Goal: Task Accomplishment & Management: Complete application form

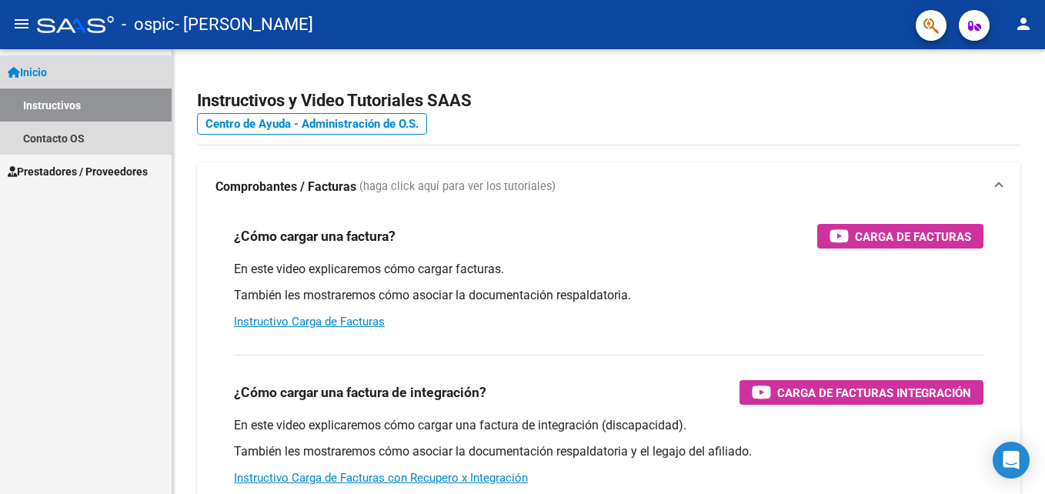
click at [129, 106] on link "Instructivos" at bounding box center [86, 105] width 172 height 33
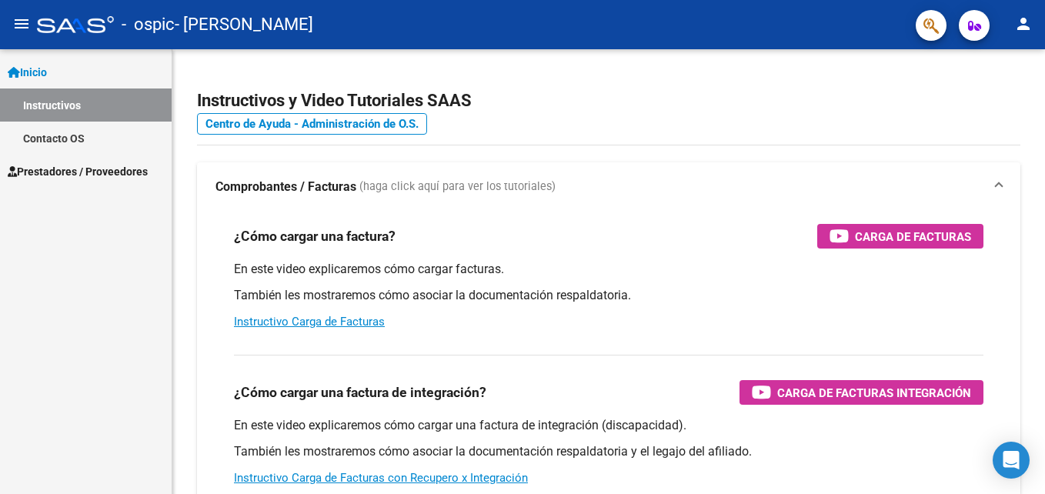
click at [128, 176] on span "Prestadores / Proveedores" at bounding box center [78, 171] width 140 height 17
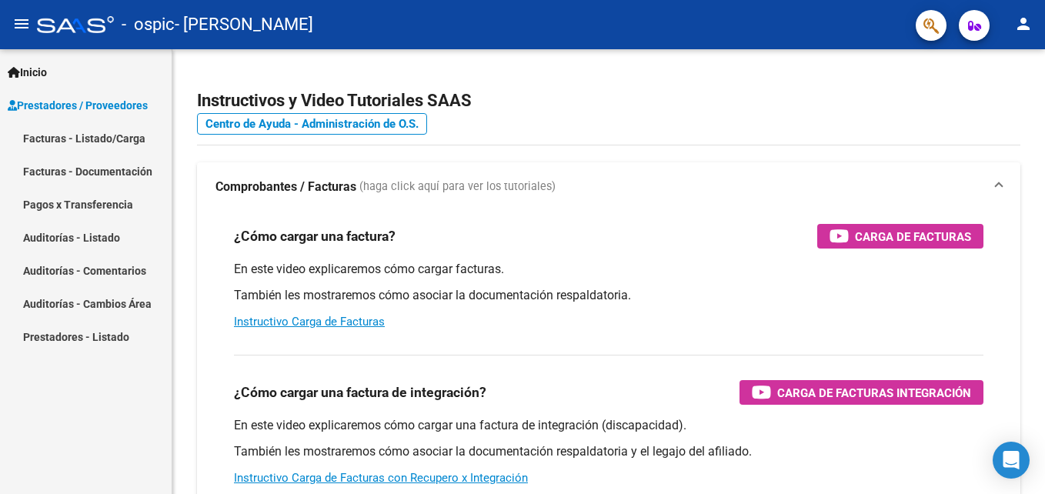
click at [108, 178] on link "Facturas - Documentación" at bounding box center [86, 171] width 172 height 33
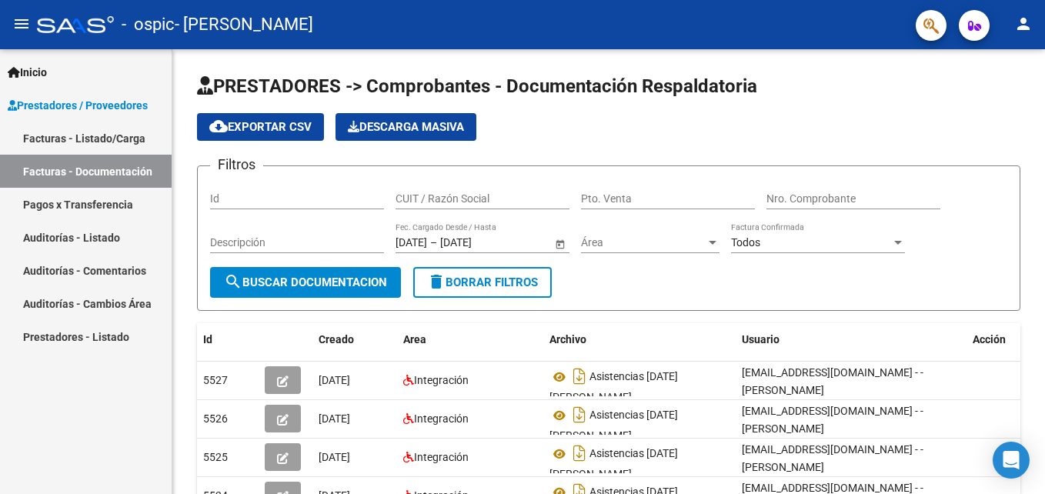
click at [142, 170] on link "Facturas - Documentación" at bounding box center [86, 171] width 172 height 33
click at [133, 139] on link "Facturas - Listado/Carga" at bounding box center [86, 138] width 172 height 33
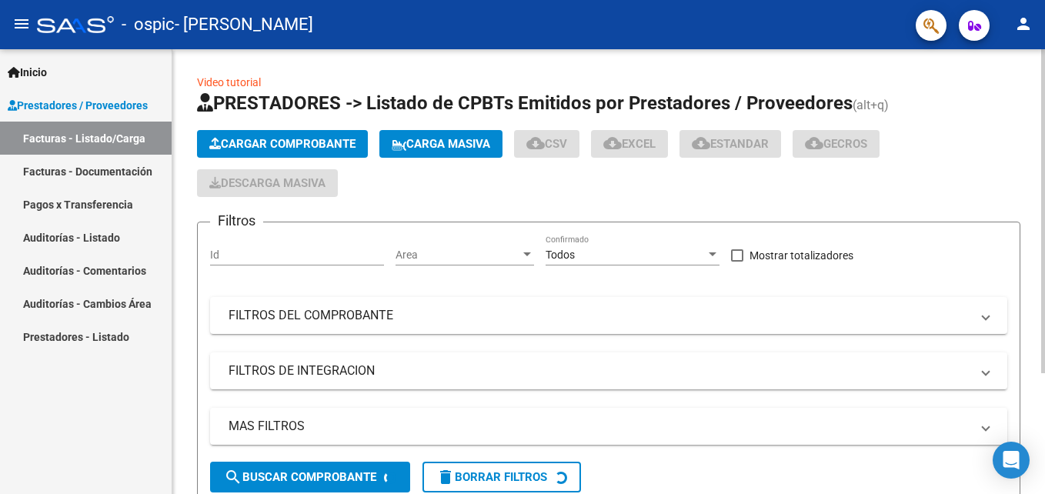
click at [296, 145] on span "Cargar Comprobante" at bounding box center [282, 144] width 146 height 14
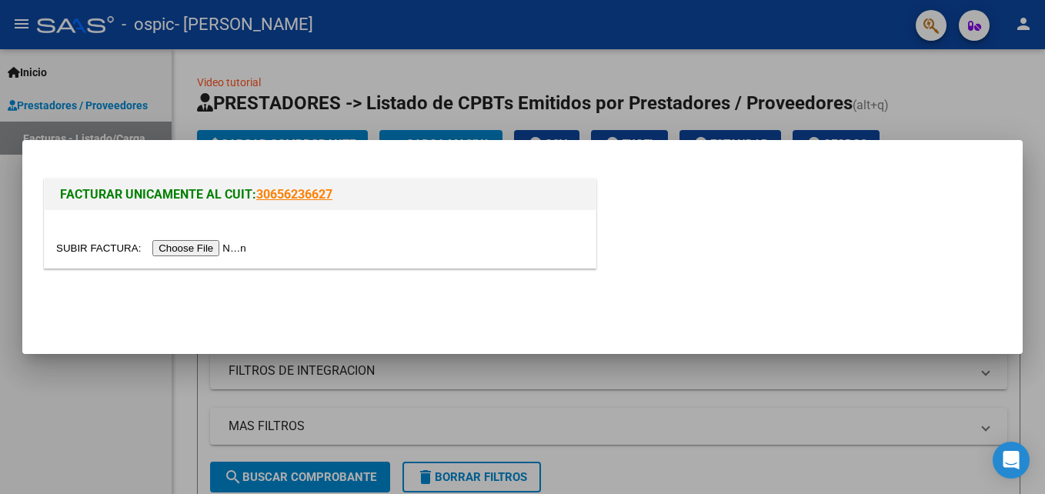
click at [207, 242] on input "file" at bounding box center [153, 248] width 195 height 16
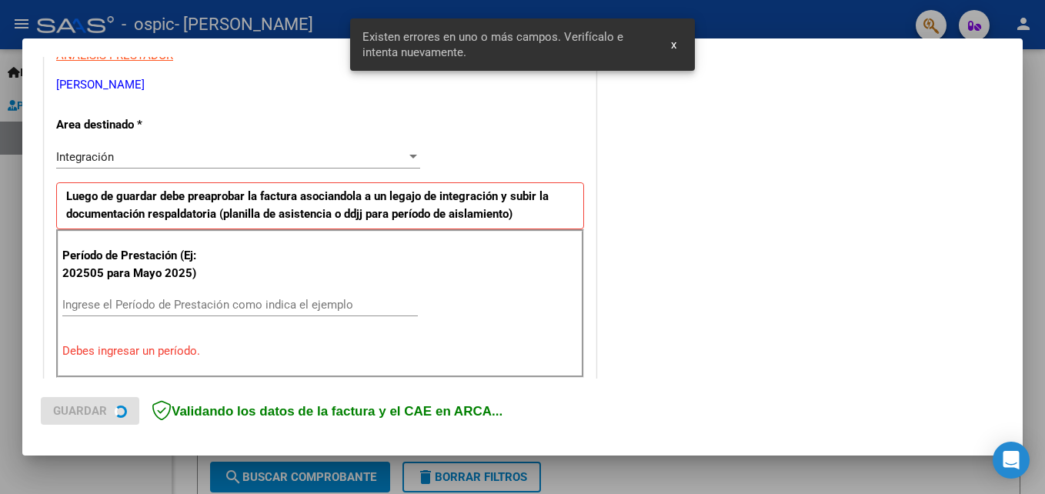
scroll to position [346, 0]
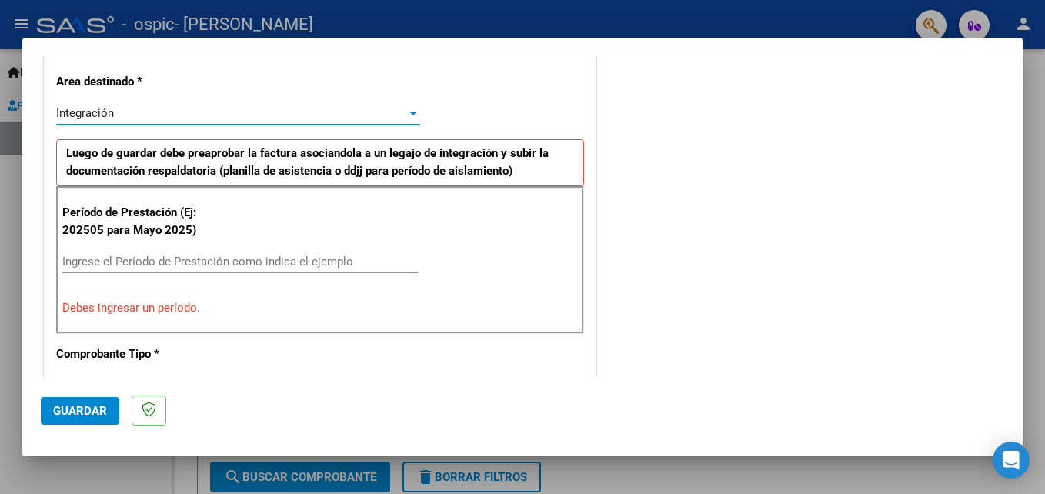
click at [409, 113] on div at bounding box center [413, 114] width 8 height 4
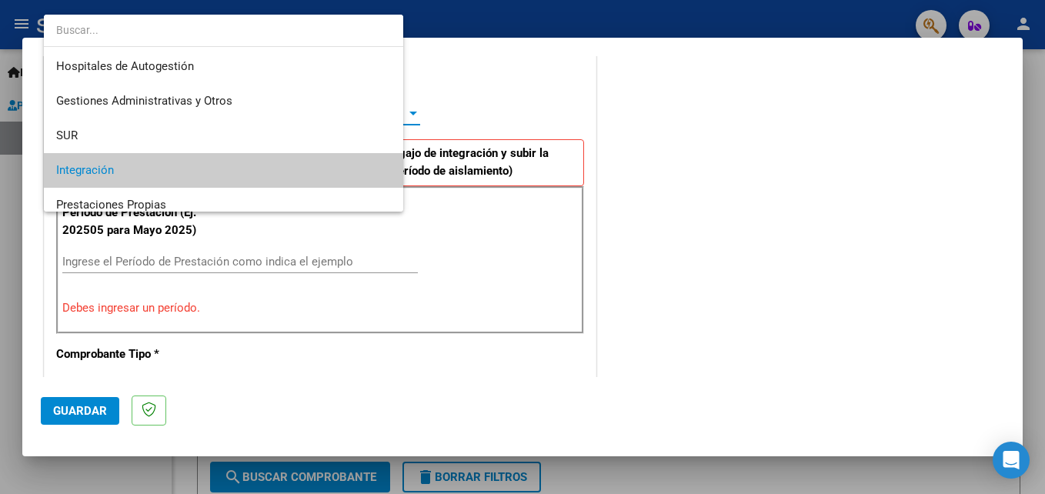
scroll to position [58, 0]
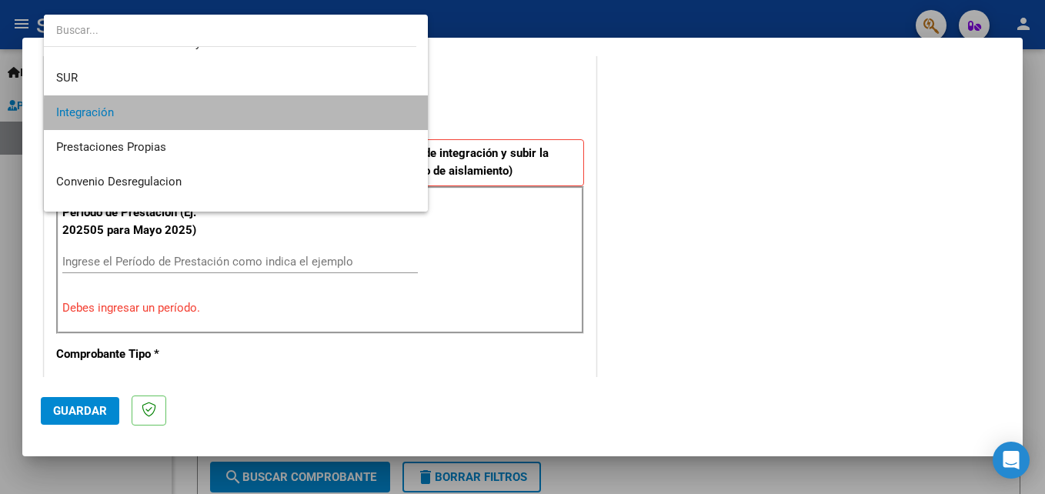
click at [356, 120] on span "Integración" at bounding box center [235, 112] width 359 height 35
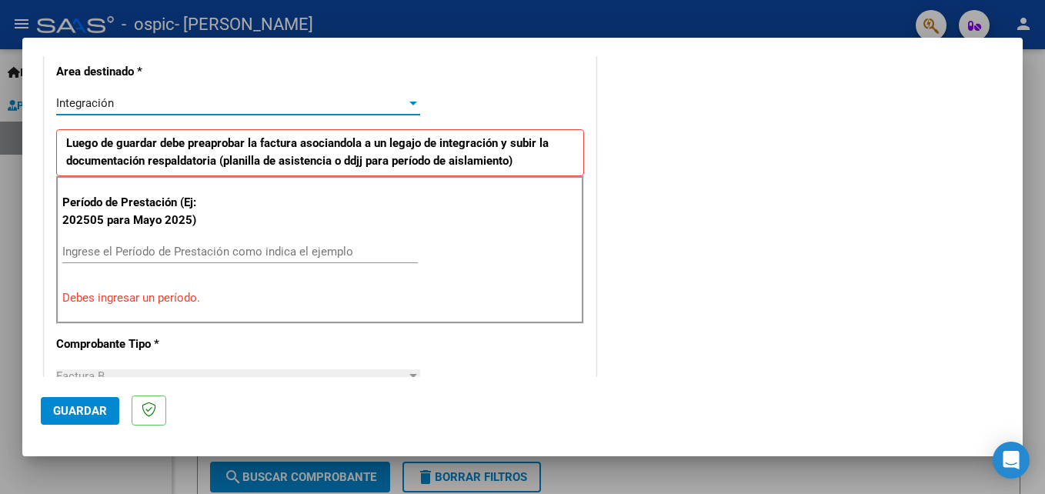
scroll to position [359, 0]
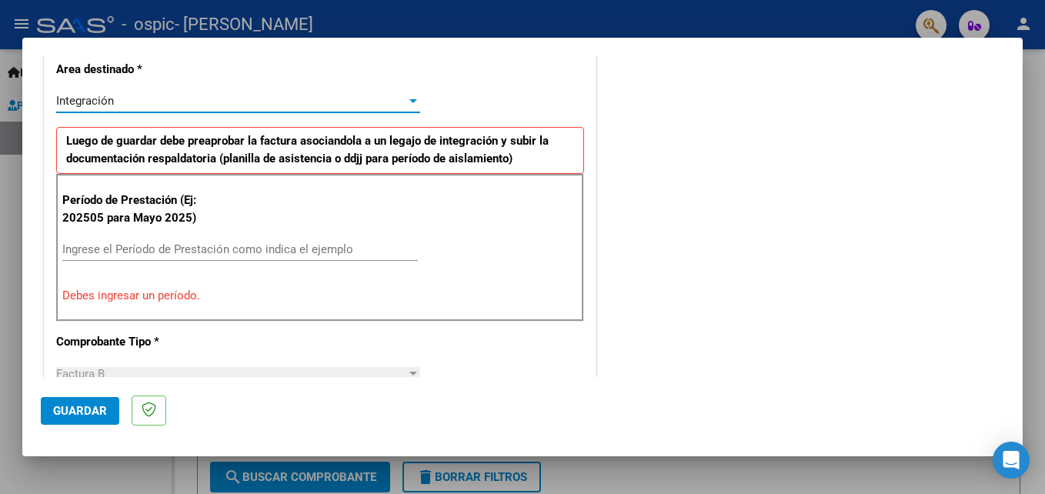
click at [301, 254] on input "Ingrese el Período de Prestación como indica el ejemplo" at bounding box center [240, 249] width 356 height 14
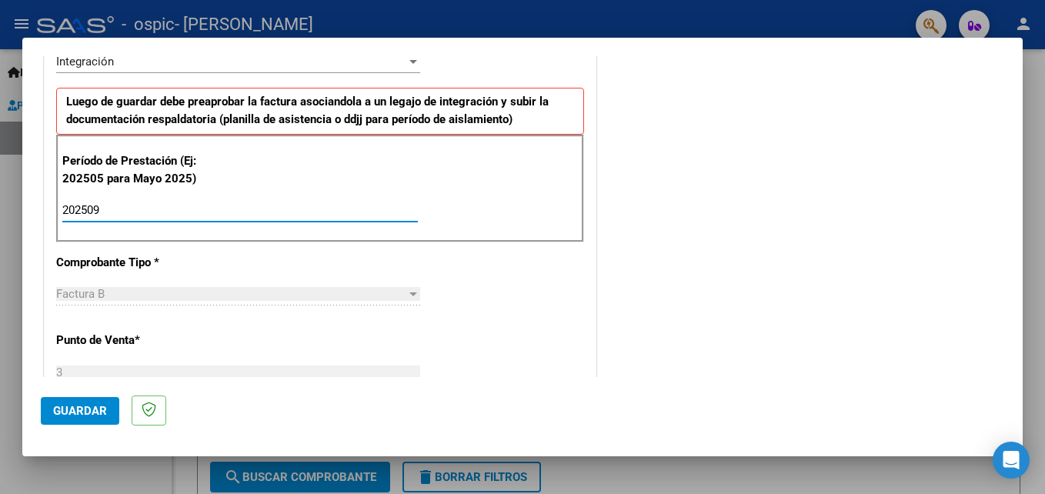
scroll to position [399, 0]
type input "202509"
click at [92, 411] on span "Guardar" at bounding box center [80, 411] width 54 height 14
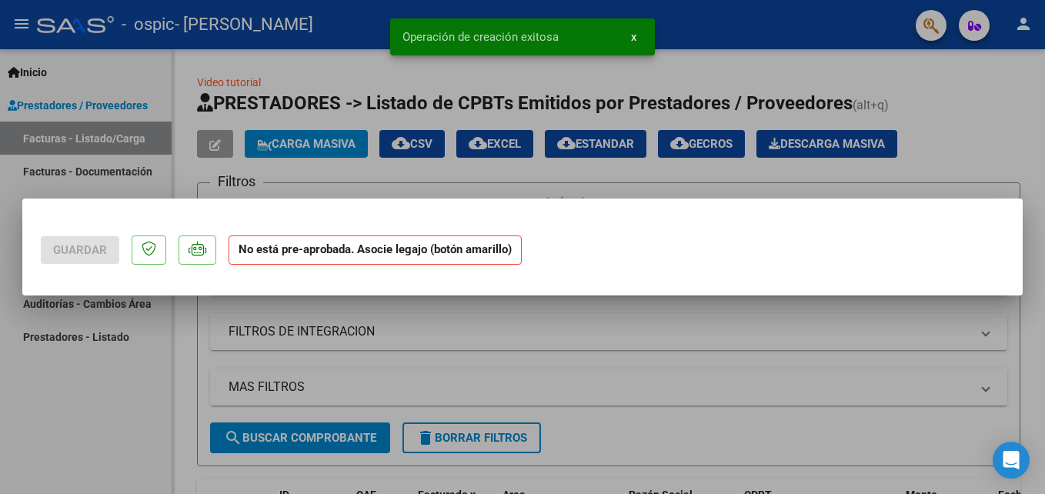
scroll to position [0, 0]
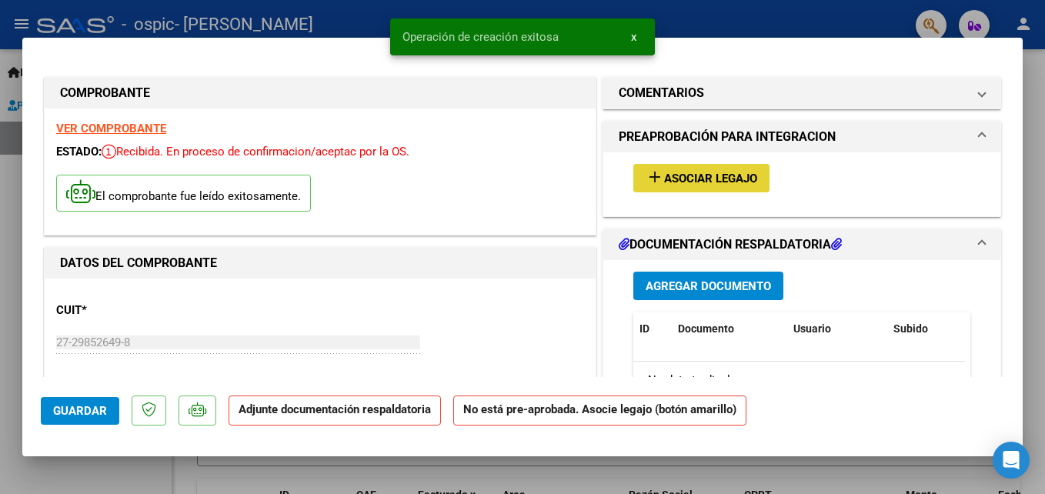
click at [658, 169] on button "add Asociar Legajo" at bounding box center [701, 178] width 136 height 28
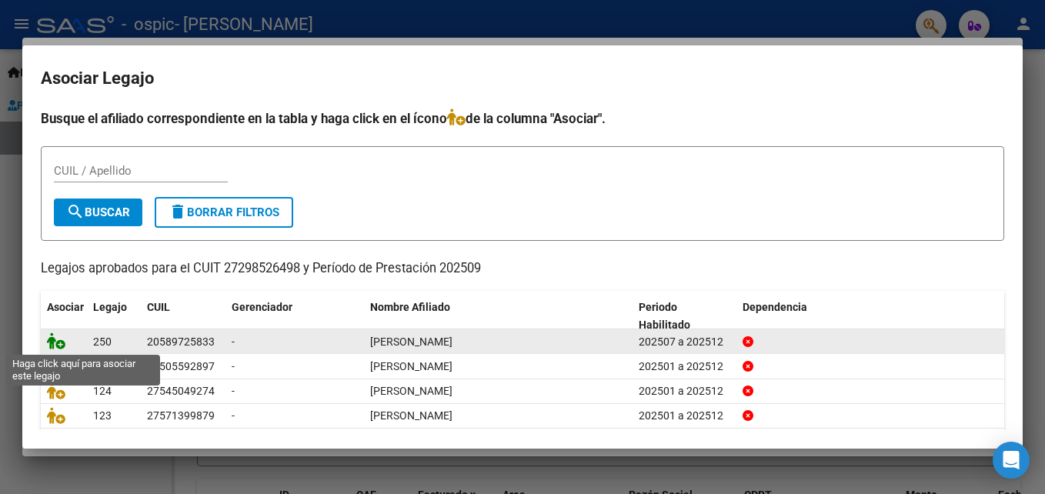
click at [61, 345] on icon at bounding box center [56, 341] width 18 height 17
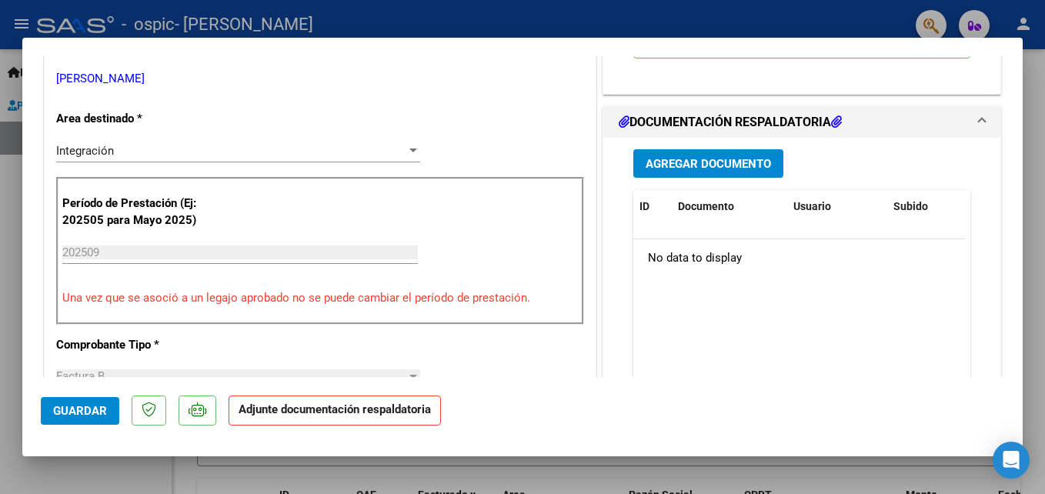
scroll to position [340, 0]
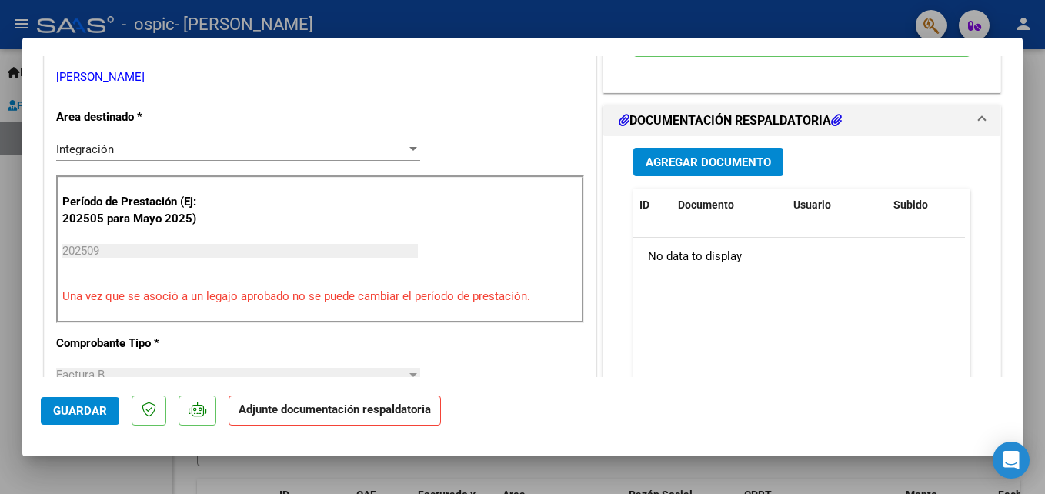
click at [754, 168] on span "Agregar Documento" at bounding box center [708, 162] width 125 height 14
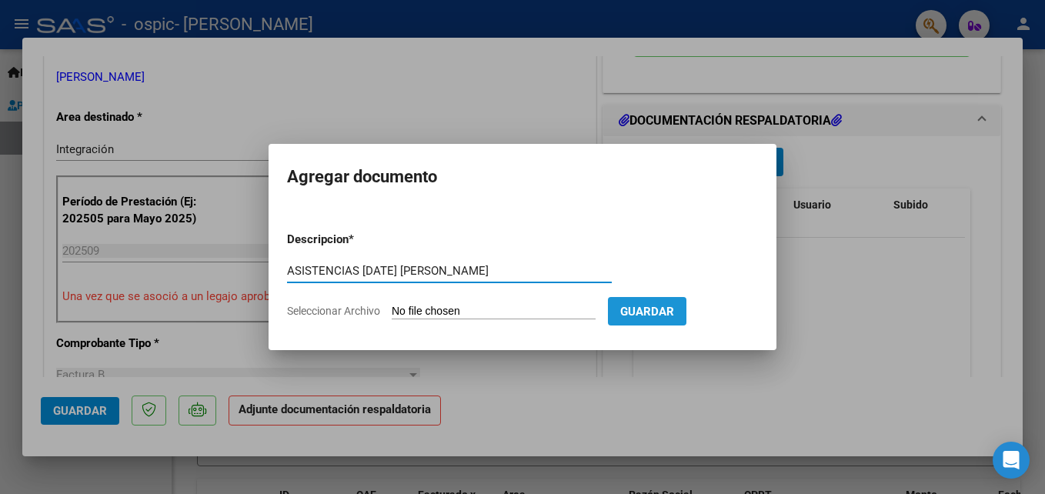
type input "ASISTENCIAS [DATE] [PERSON_NAME]"
click at [674, 316] on span "Guardar" at bounding box center [647, 312] width 54 height 14
click at [515, 309] on input "Seleccionar Archivo" at bounding box center [494, 312] width 204 height 15
type input "C:\fakepath\ASISTENCIA [DATE] [PERSON_NAME].pdf"
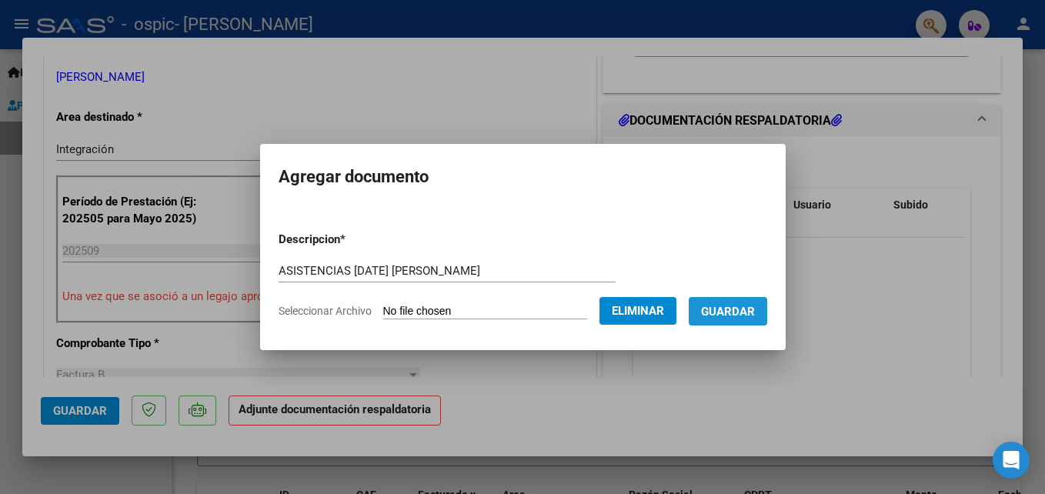
click at [754, 314] on span "Guardar" at bounding box center [728, 312] width 54 height 14
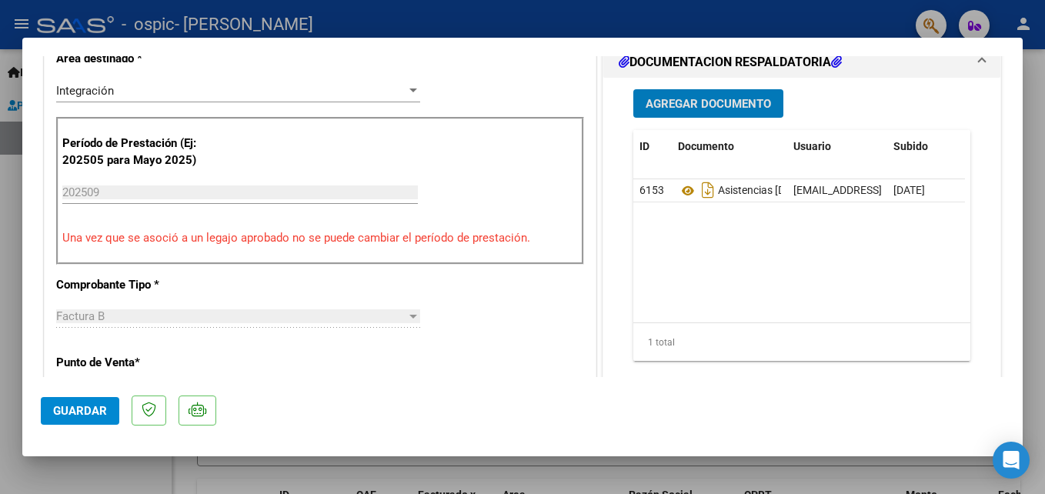
scroll to position [409, 0]
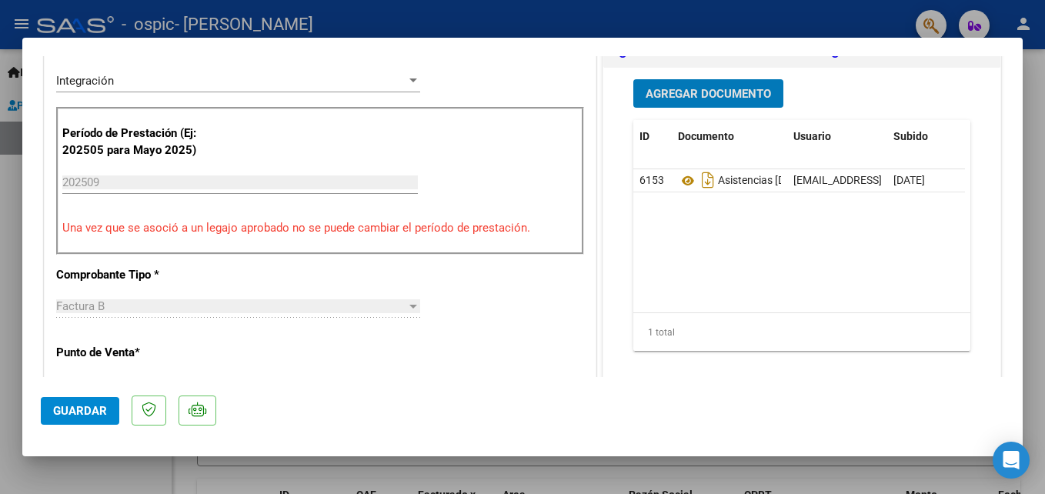
click at [84, 419] on button "Guardar" at bounding box center [80, 411] width 79 height 28
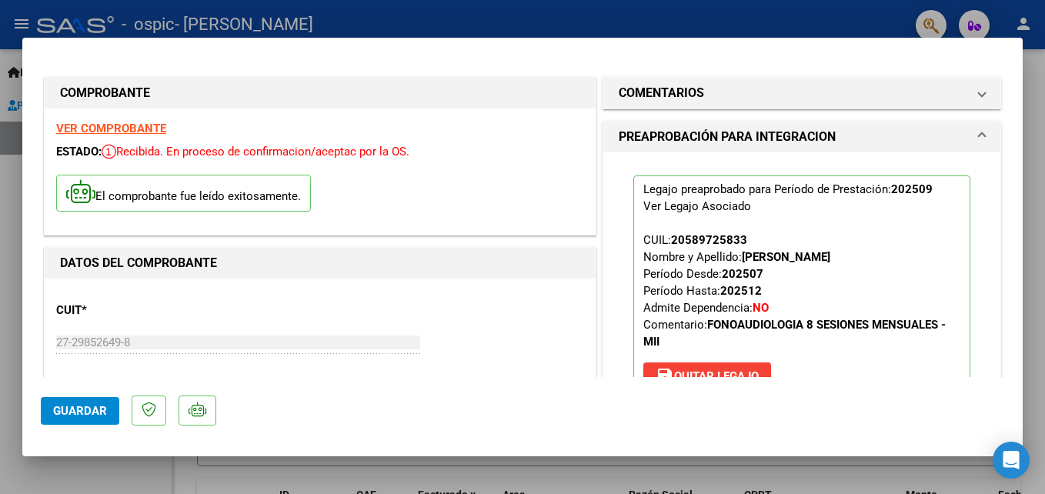
click at [667, 15] on div at bounding box center [522, 247] width 1045 height 494
type input "$ 0,00"
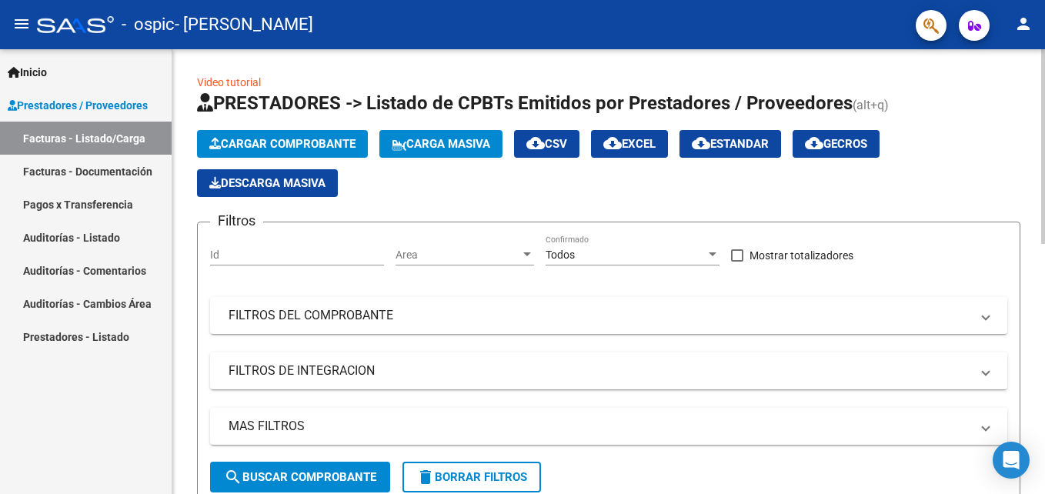
click at [319, 146] on span "Cargar Comprobante" at bounding box center [282, 144] width 146 height 14
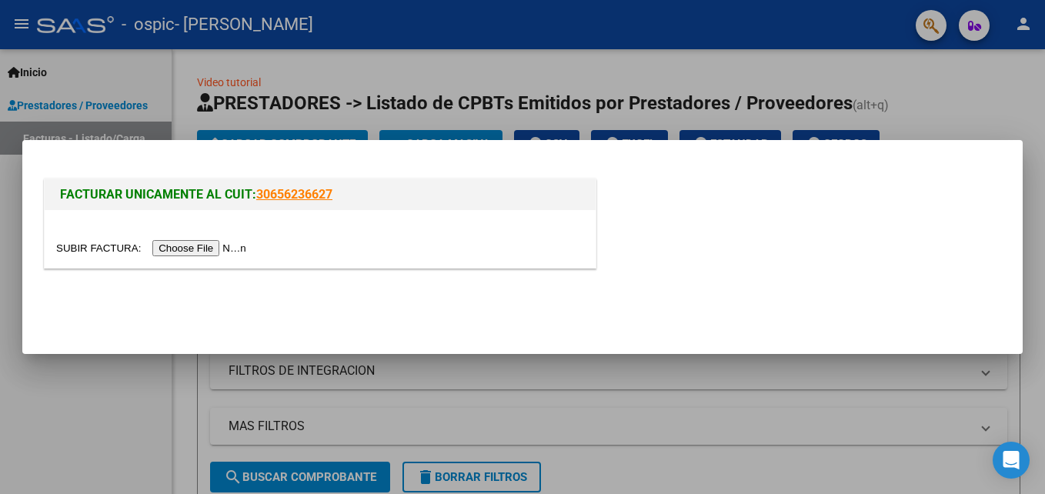
click at [200, 252] on input "file" at bounding box center [153, 248] width 195 height 16
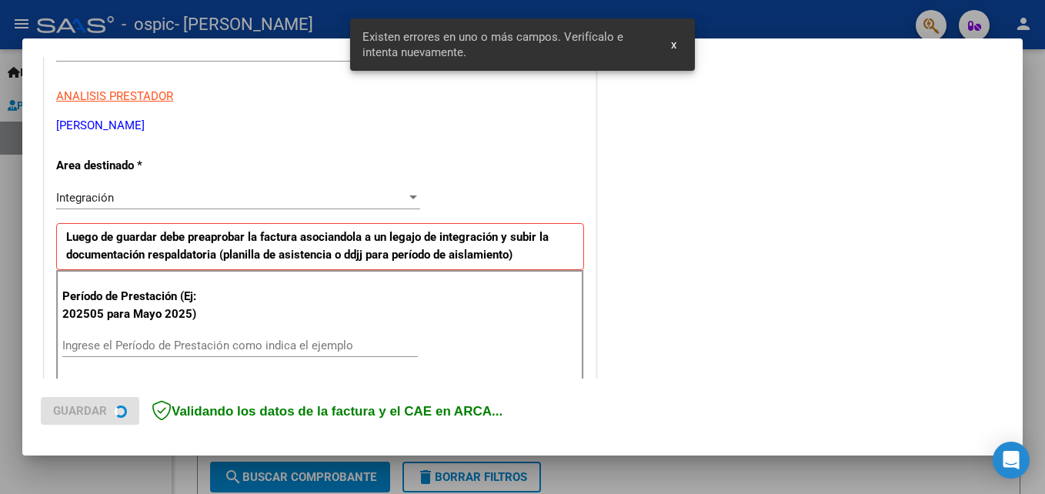
scroll to position [346, 0]
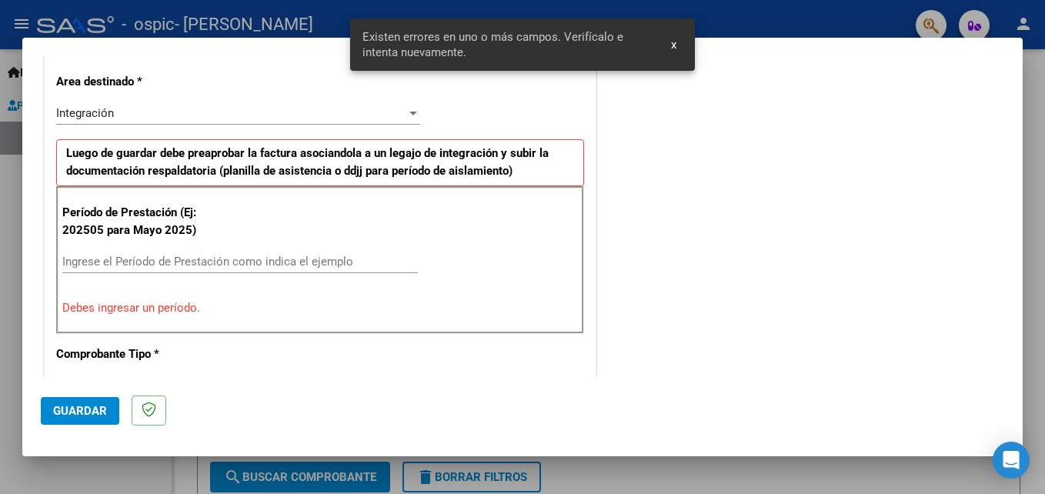
click at [290, 246] on div "Período de Prestación (Ej: 202505 para Mayo 2025) Ingrese el Período de Prestac…" at bounding box center [320, 260] width 528 height 148
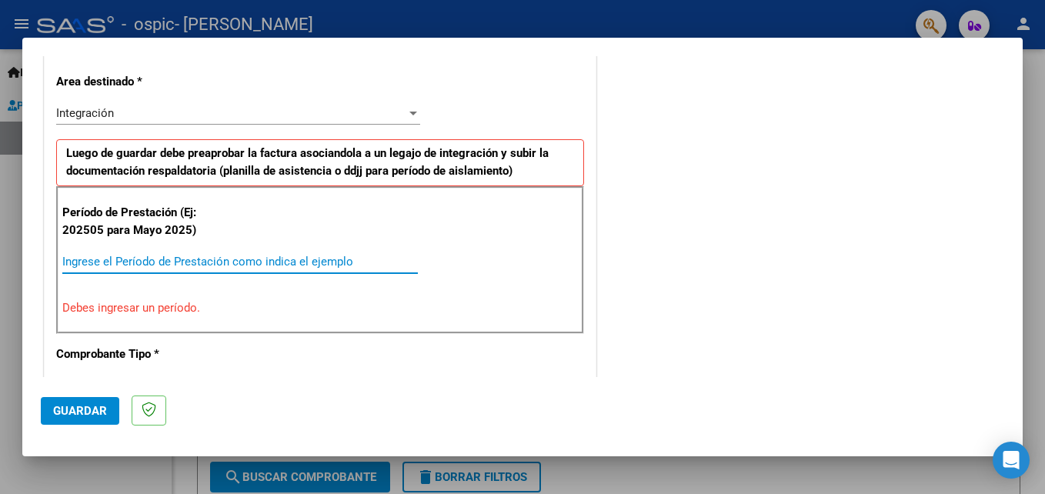
click at [288, 256] on input "Ingrese el Período de Prestación como indica el ejemplo" at bounding box center [240, 262] width 356 height 14
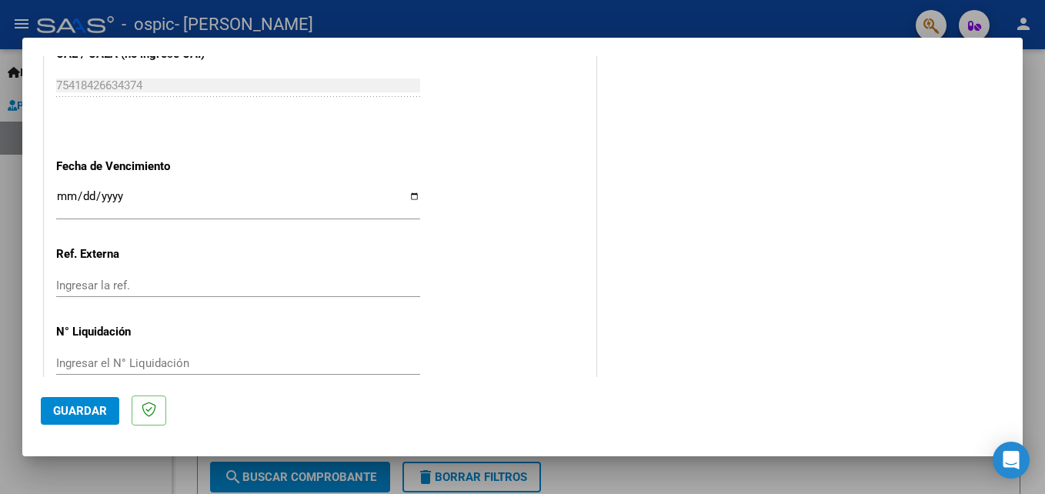
scroll to position [1034, 0]
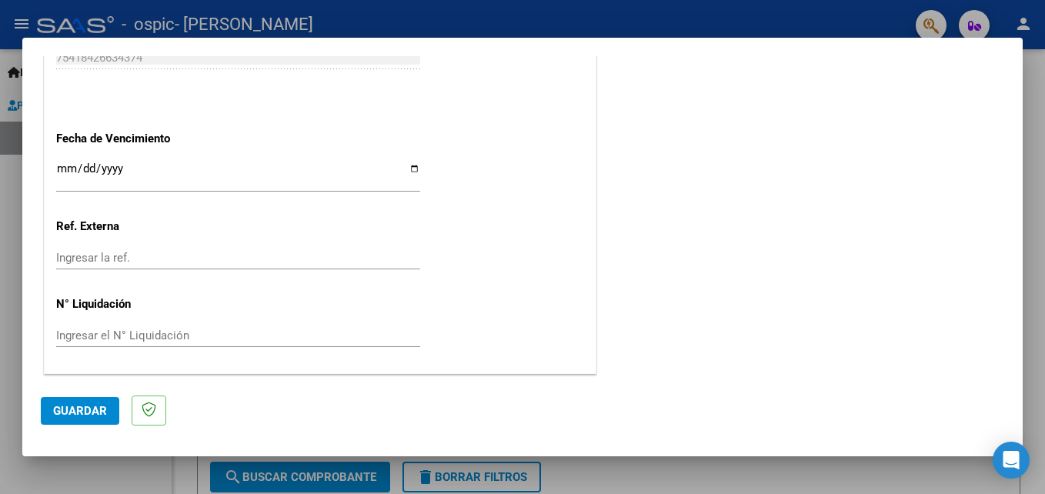
type input "202509"
click at [95, 418] on button "Guardar" at bounding box center [80, 411] width 79 height 28
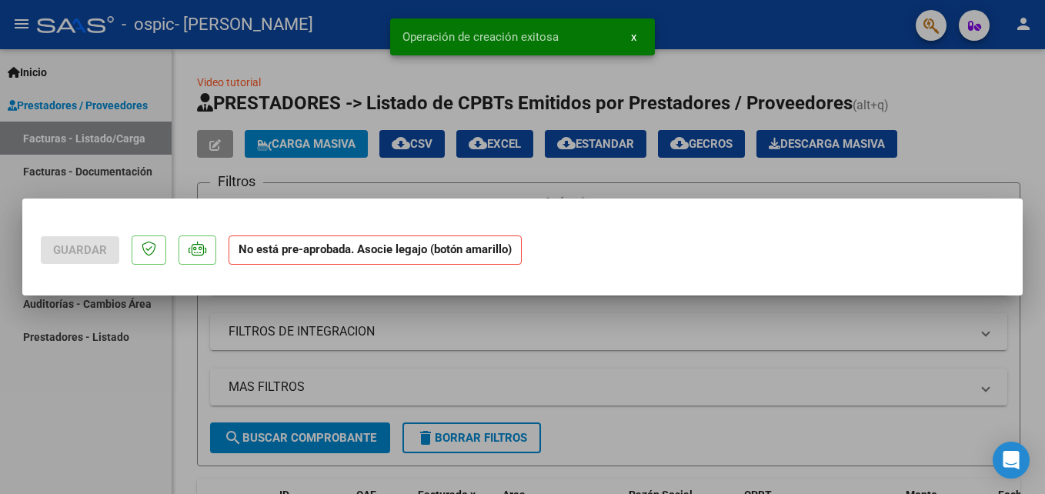
scroll to position [0, 0]
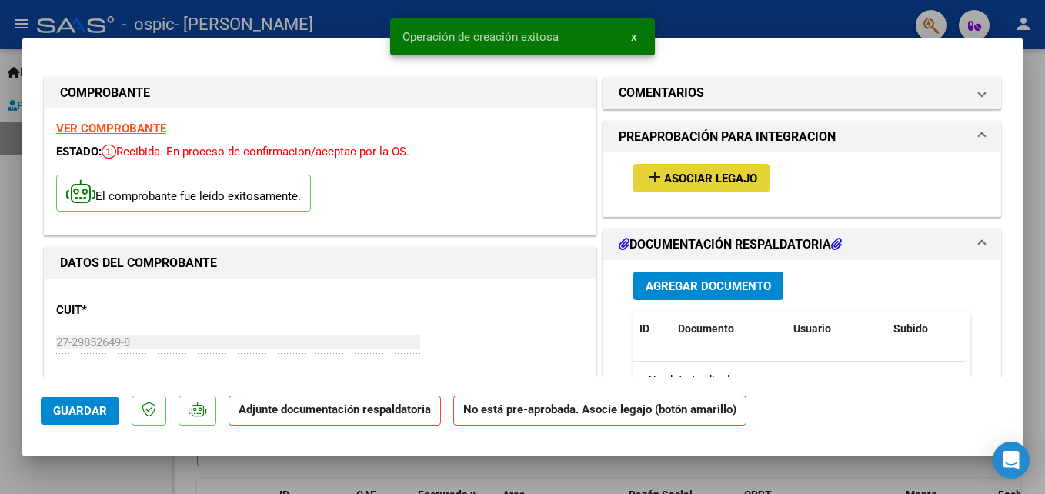
click at [720, 182] on span "Asociar Legajo" at bounding box center [710, 179] width 93 height 14
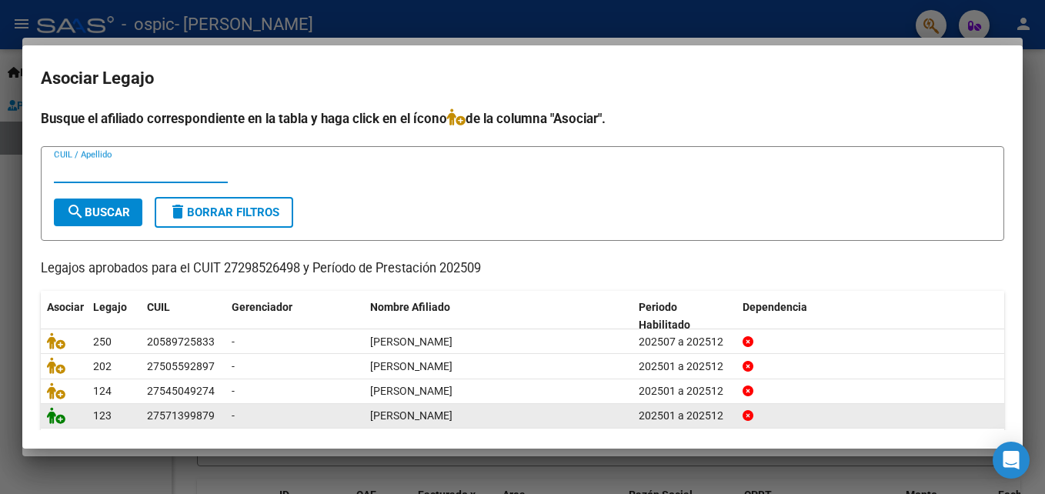
click at [62, 423] on icon at bounding box center [56, 415] width 18 height 17
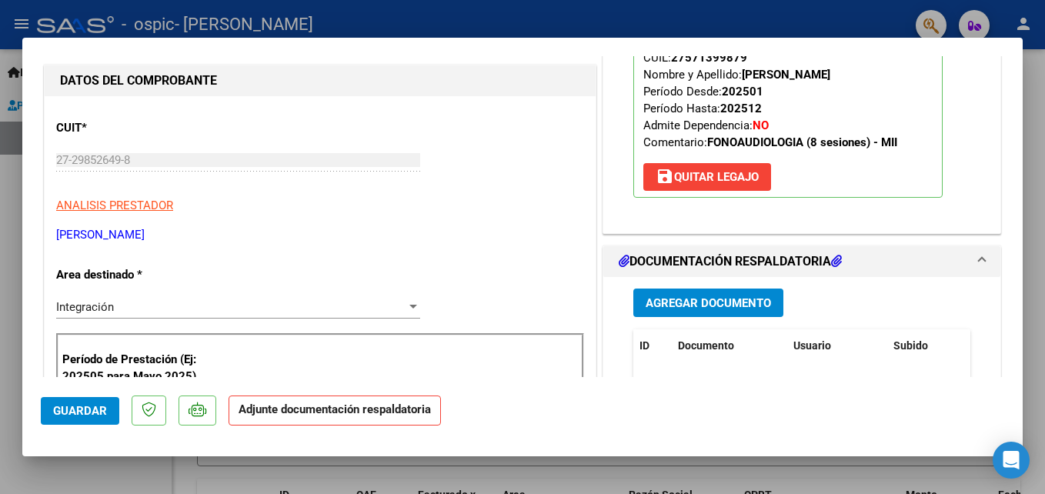
scroll to position [212, 0]
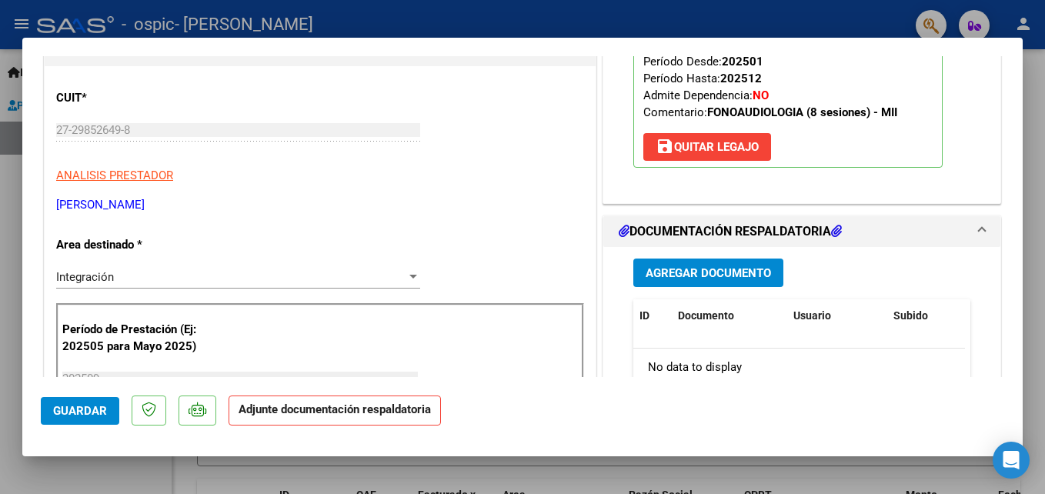
click at [723, 277] on span "Agregar Documento" at bounding box center [708, 273] width 125 height 14
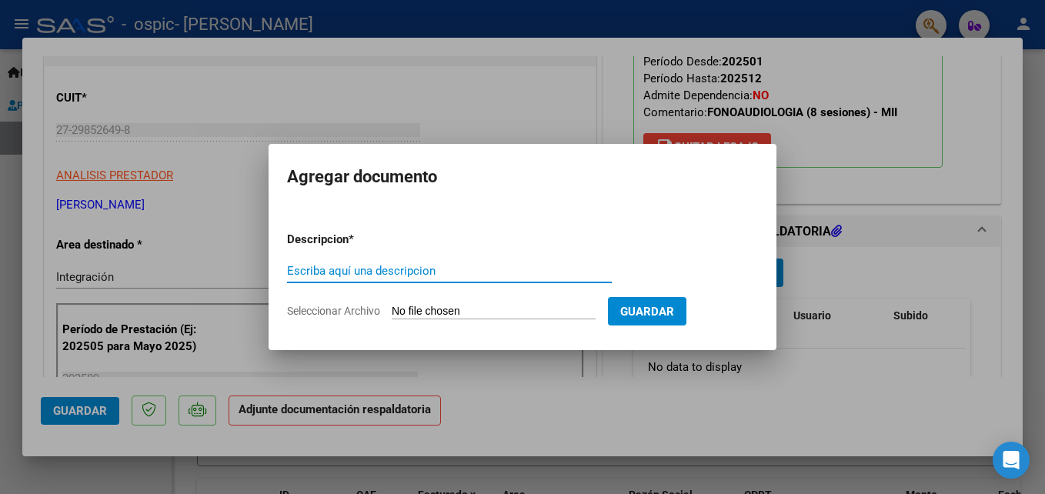
click at [503, 272] on input "Escriba aquí una descripcion" at bounding box center [449, 271] width 325 height 14
type input "ASISTENCIA [DATE] [PERSON_NAME]"
click at [571, 310] on input "Seleccionar Archivo" at bounding box center [494, 312] width 204 height 15
type input "C:\fakepath\ASISTENCIAS [DATE] [PERSON_NAME].pdf"
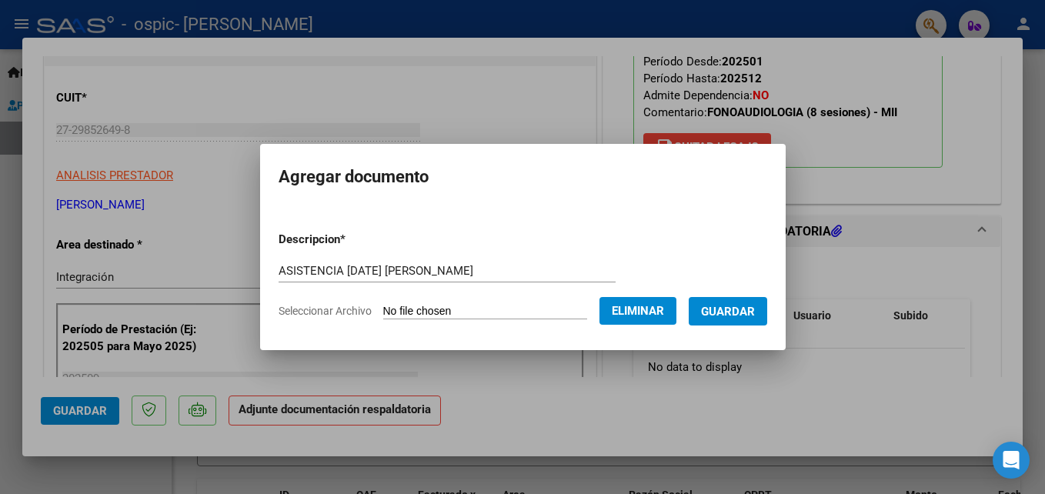
click at [747, 306] on span "Guardar" at bounding box center [728, 312] width 54 height 14
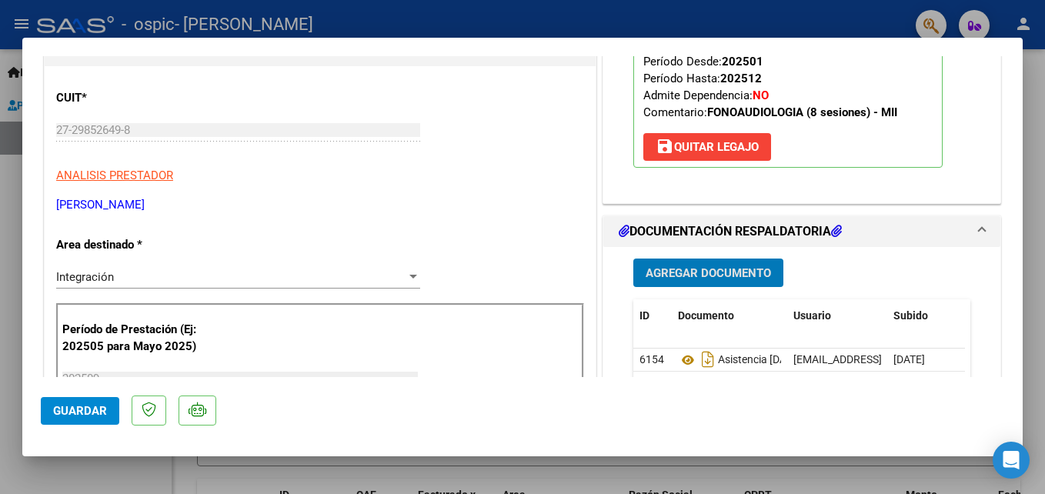
click at [766, 14] on div at bounding box center [522, 247] width 1045 height 494
type input "$ 0,00"
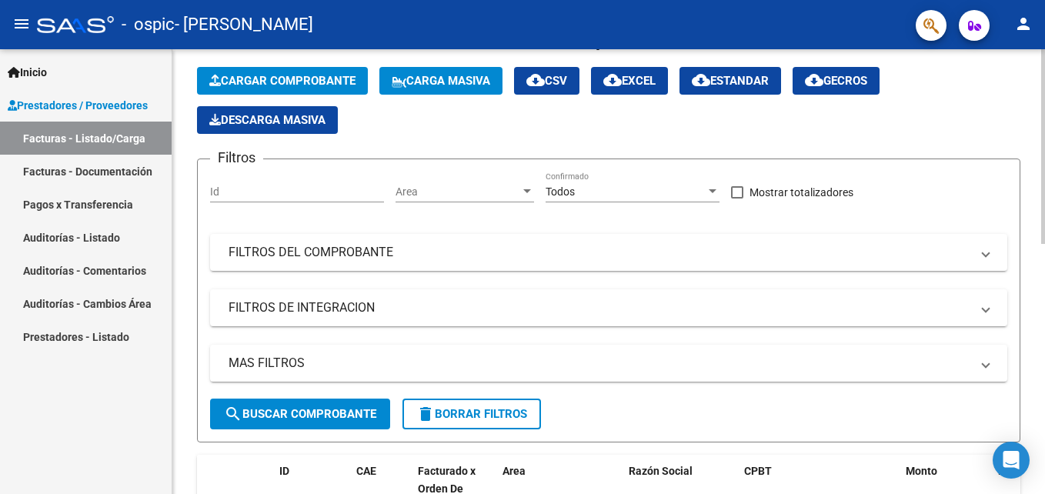
scroll to position [0, 0]
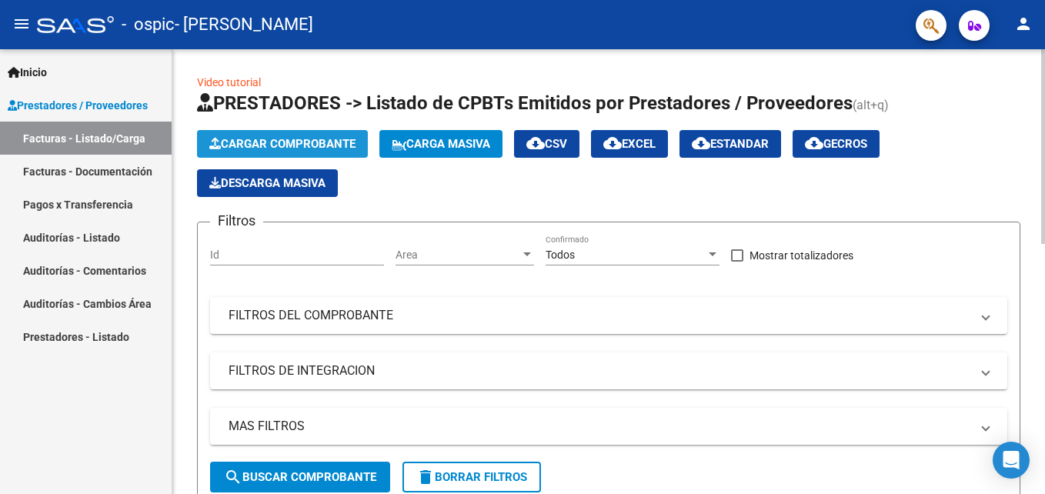
click at [318, 148] on span "Cargar Comprobante" at bounding box center [282, 144] width 146 height 14
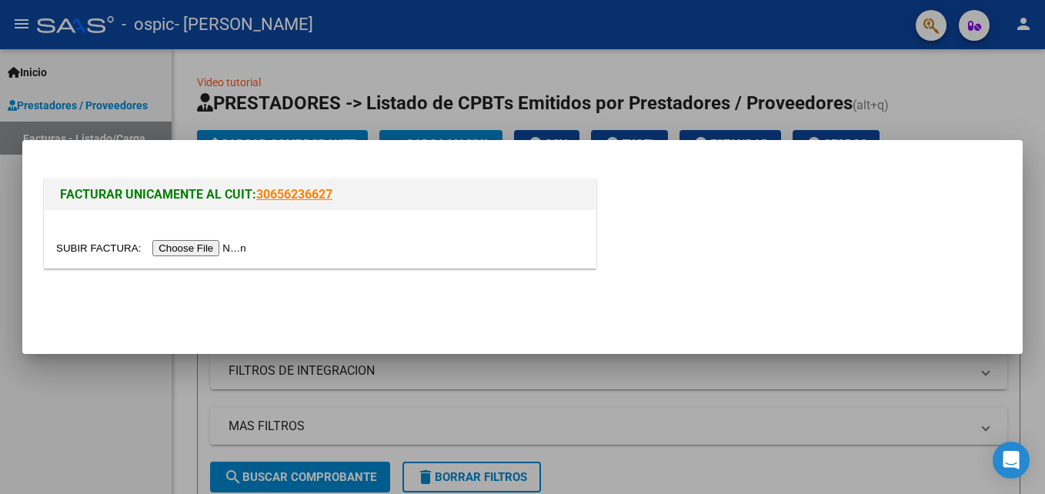
click at [216, 254] on input "file" at bounding box center [153, 248] width 195 height 16
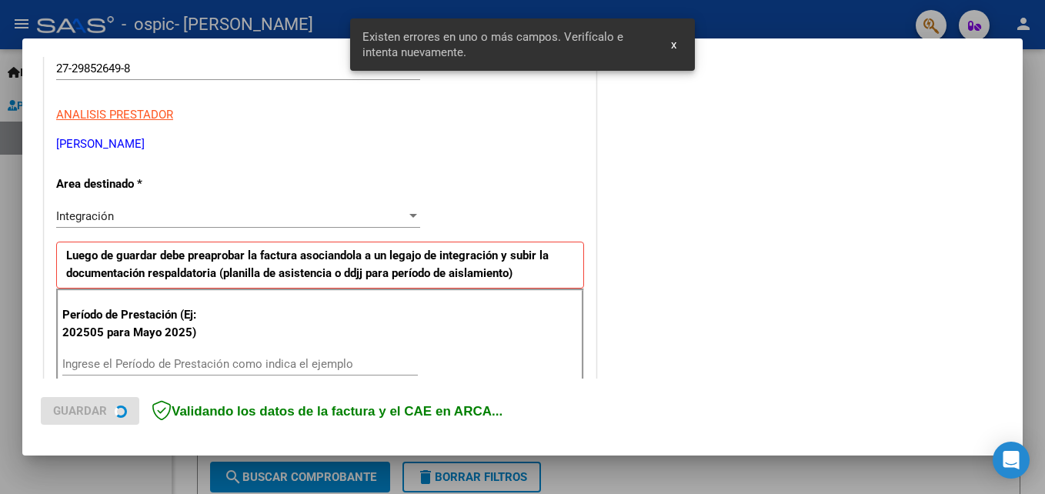
scroll to position [376, 0]
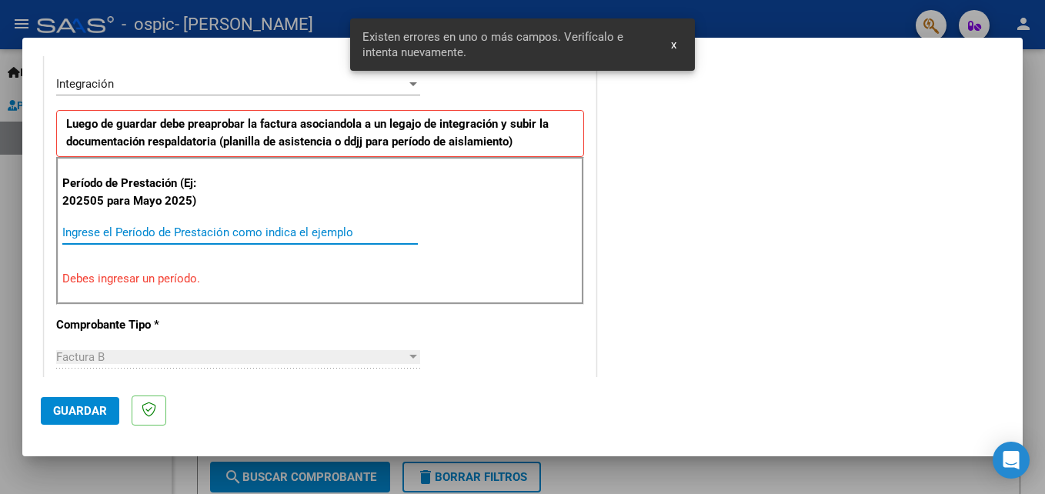
click at [345, 233] on input "Ingrese el Período de Prestación como indica el ejemplo" at bounding box center [240, 233] width 356 height 14
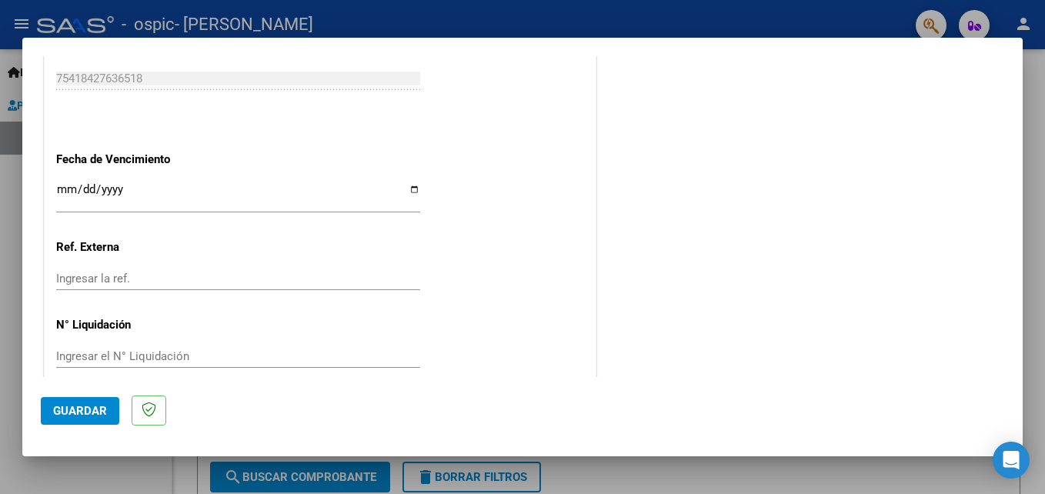
scroll to position [1034, 0]
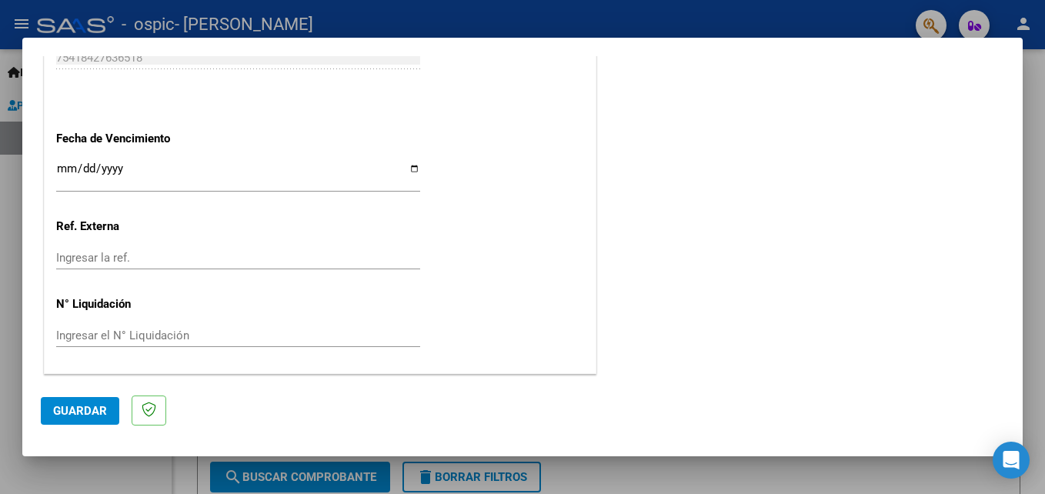
type input "202509"
click at [92, 415] on span "Guardar" at bounding box center [80, 411] width 54 height 14
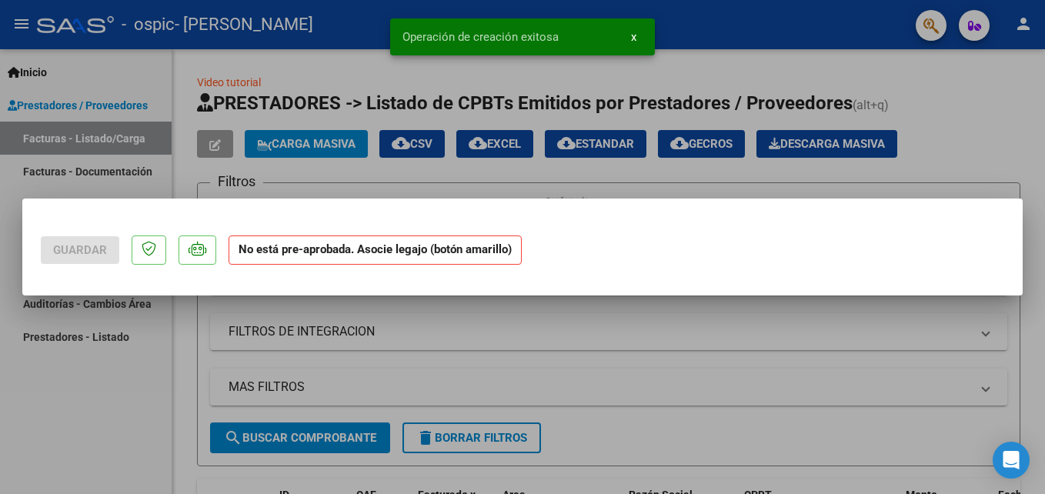
scroll to position [0, 0]
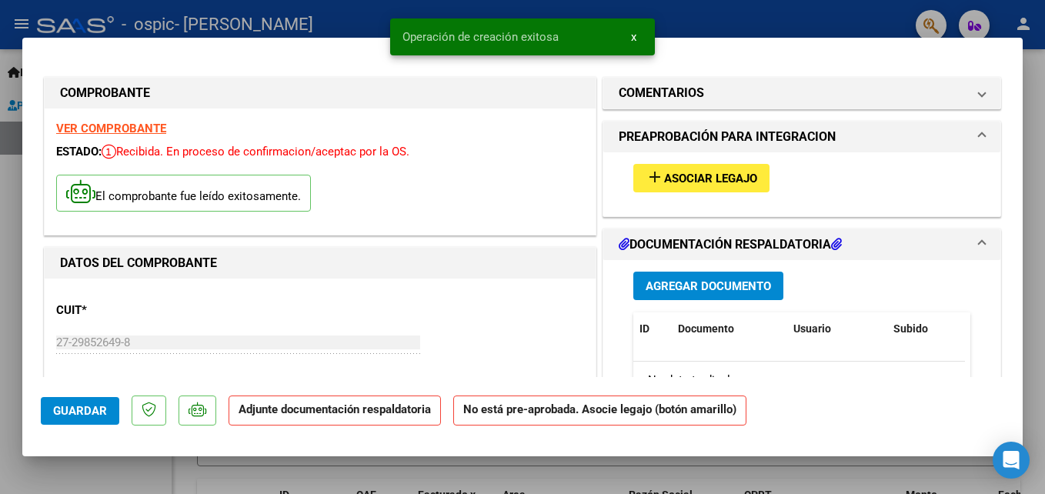
click at [717, 180] on span "Asociar Legajo" at bounding box center [710, 179] width 93 height 14
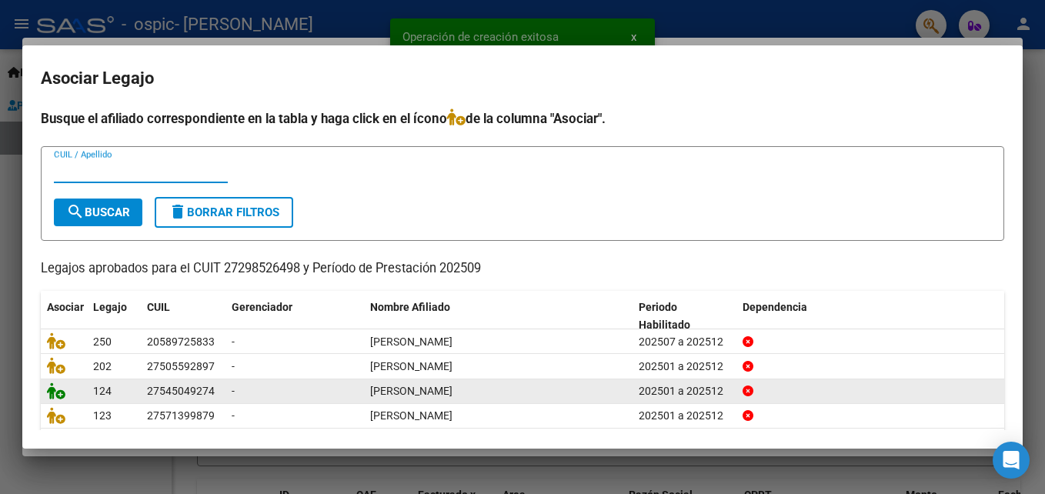
click at [58, 399] on icon at bounding box center [56, 391] width 18 height 17
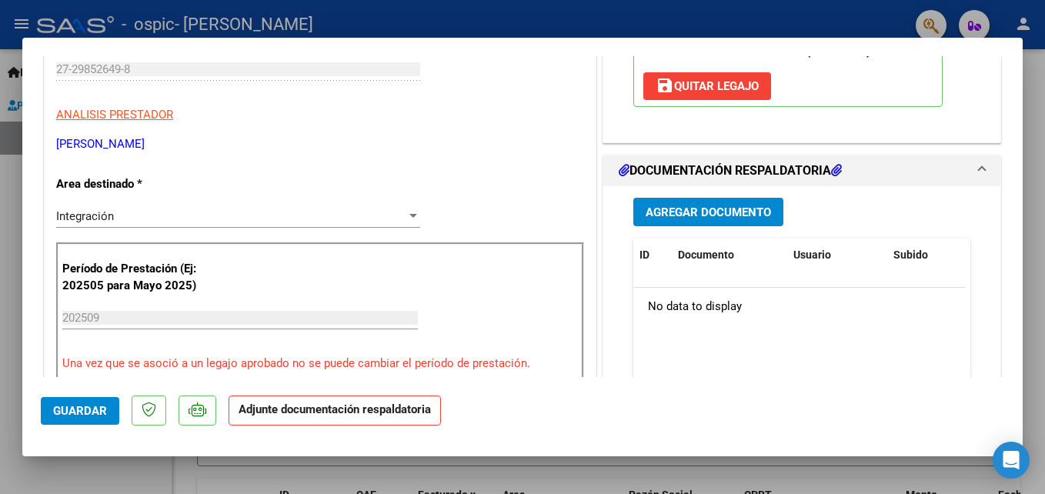
scroll to position [274, 0]
click at [730, 209] on span "Agregar Documento" at bounding box center [708, 212] width 125 height 14
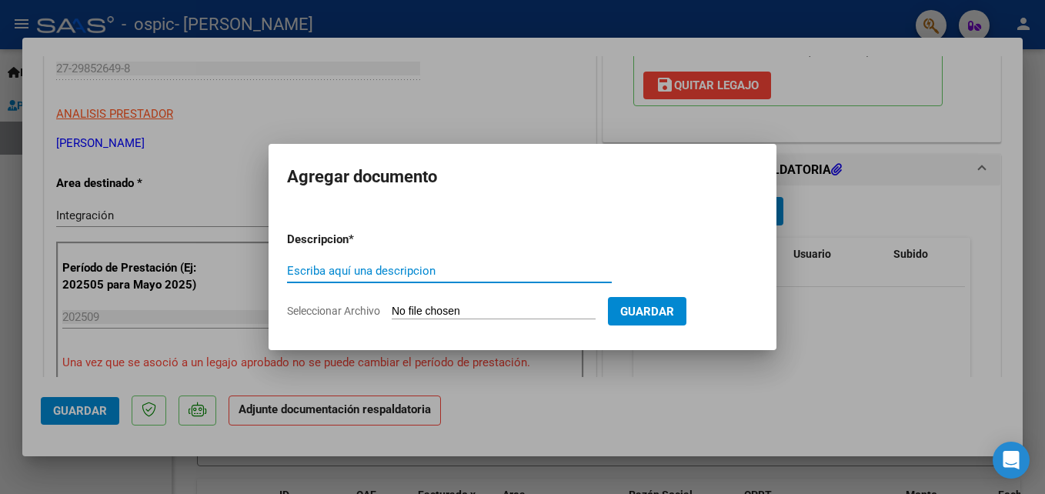
click at [460, 271] on input "Escriba aquí una descripcion" at bounding box center [449, 271] width 325 height 14
type input "ASISTENCIAS [DATE] [PERSON_NAME]"
click at [554, 305] on input "Seleccionar Archivo" at bounding box center [494, 312] width 204 height 15
click at [493, 307] on input "Seleccionar Archivo" at bounding box center [494, 312] width 204 height 15
type input "C:\fakepath\ASISTENCIA [DATE] [PERSON_NAME].pdf"
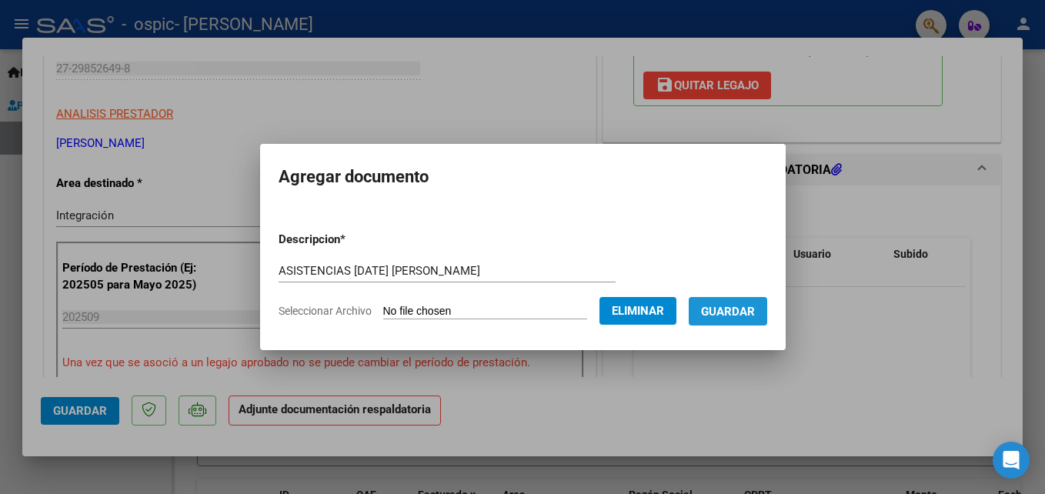
click at [754, 323] on button "Guardar" at bounding box center [728, 311] width 79 height 28
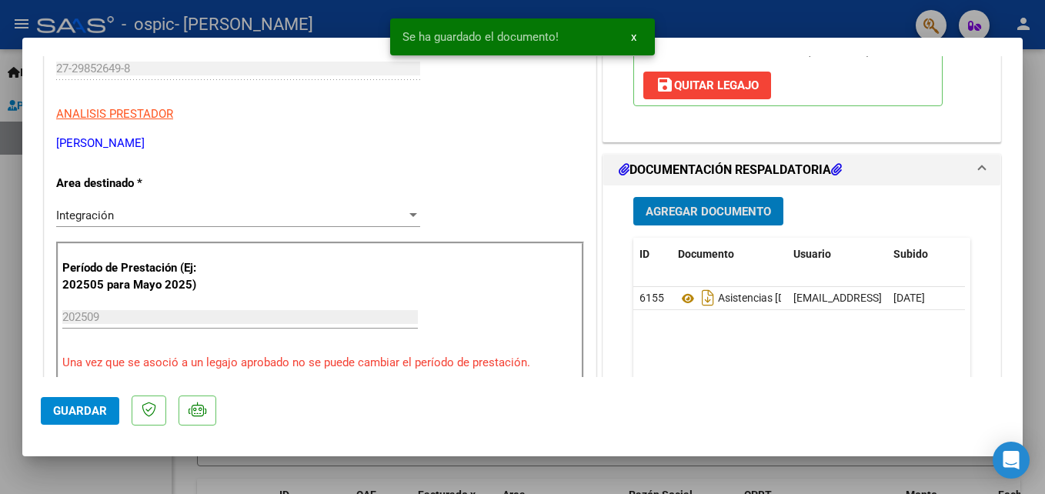
click at [83, 413] on span "Guardar" at bounding box center [80, 411] width 54 height 14
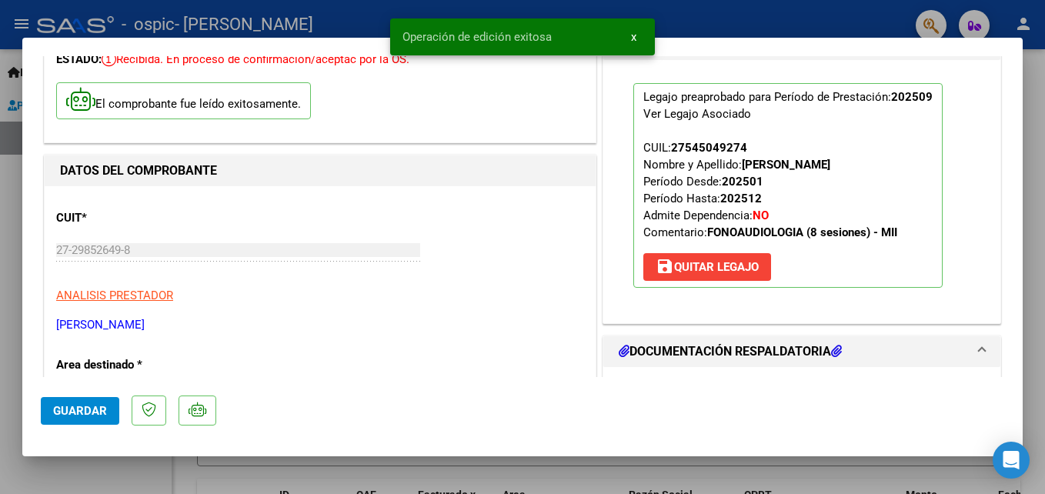
scroll to position [0, 0]
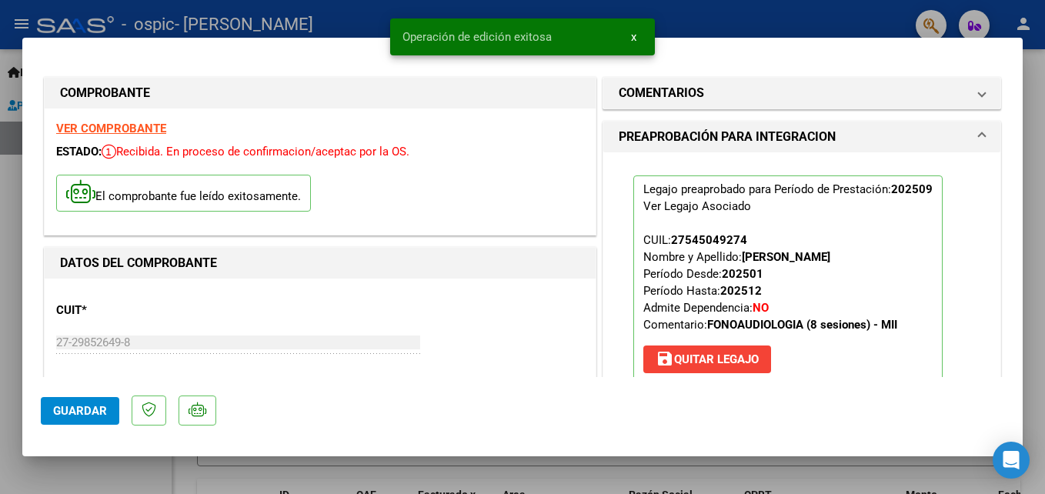
click at [762, 16] on div at bounding box center [522, 247] width 1045 height 494
type input "$ 0,00"
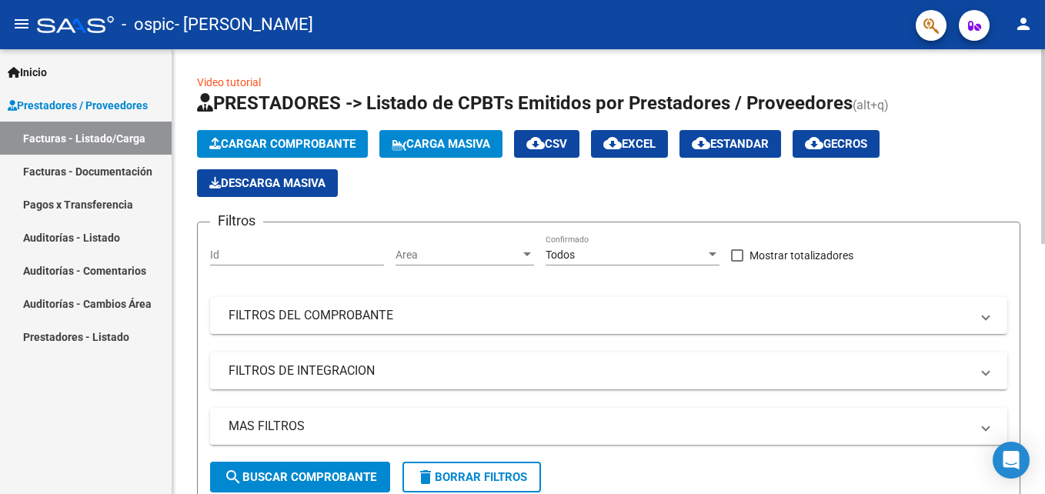
click at [302, 135] on button "Cargar Comprobante" at bounding box center [282, 144] width 171 height 28
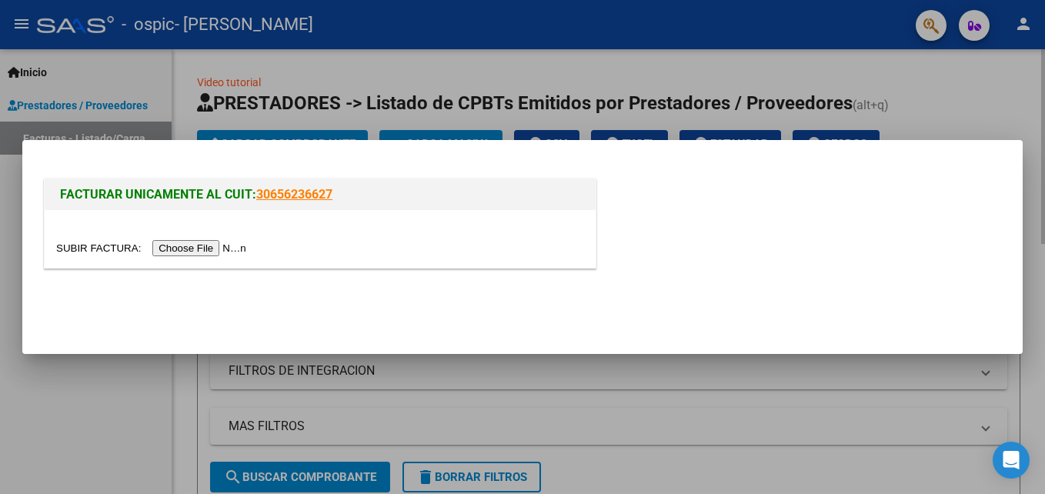
click at [196, 254] on input "file" at bounding box center [153, 248] width 195 height 16
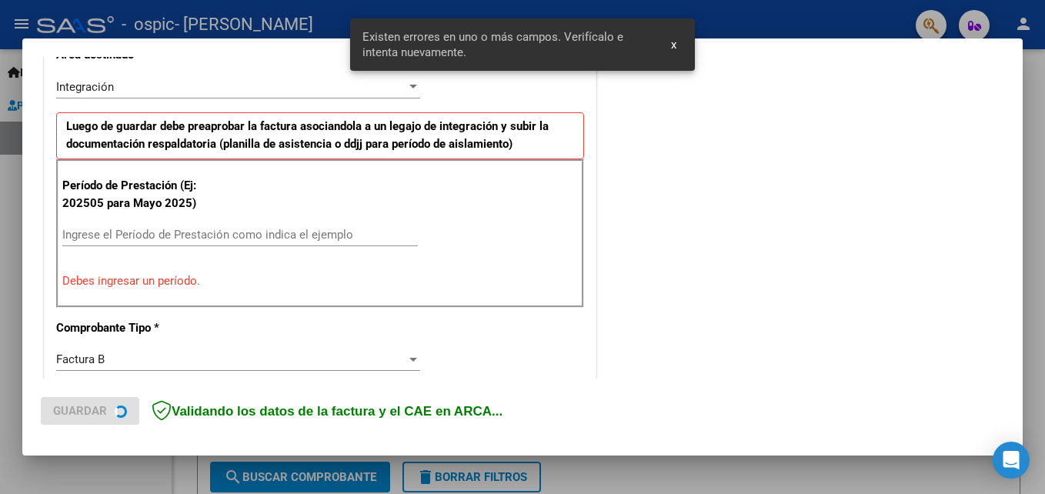
scroll to position [376, 0]
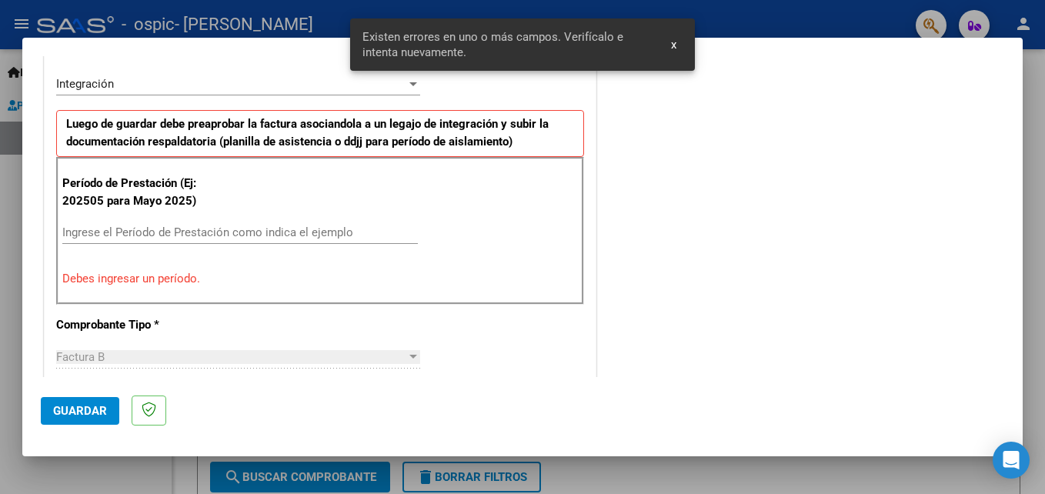
click at [339, 229] on input "Ingrese el Período de Prestación como indica el ejemplo" at bounding box center [240, 233] width 356 height 14
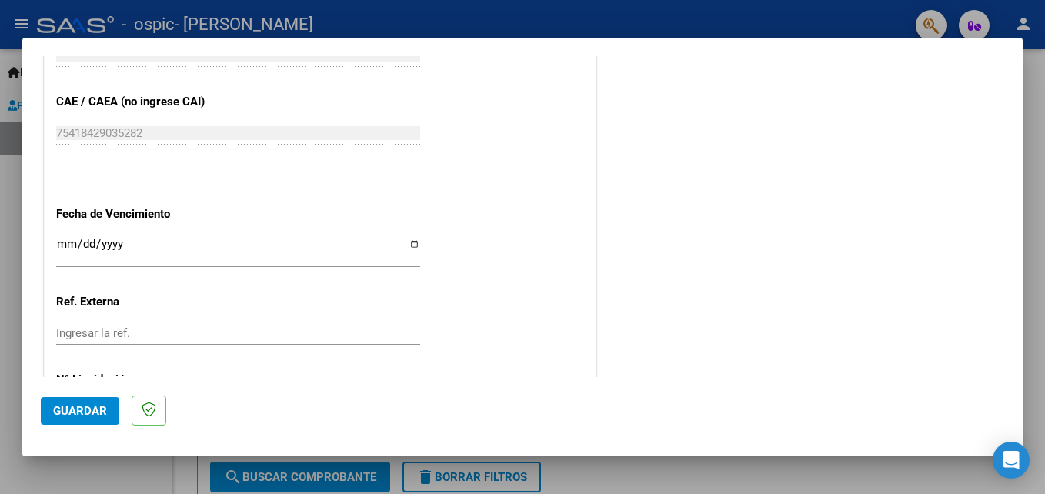
scroll to position [1034, 0]
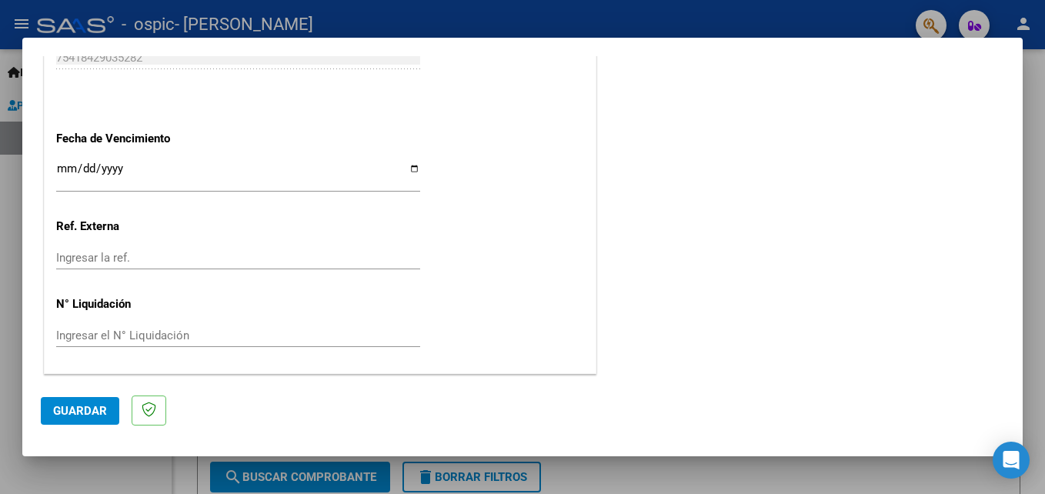
type input "202509"
click at [87, 418] on button "Guardar" at bounding box center [80, 411] width 79 height 28
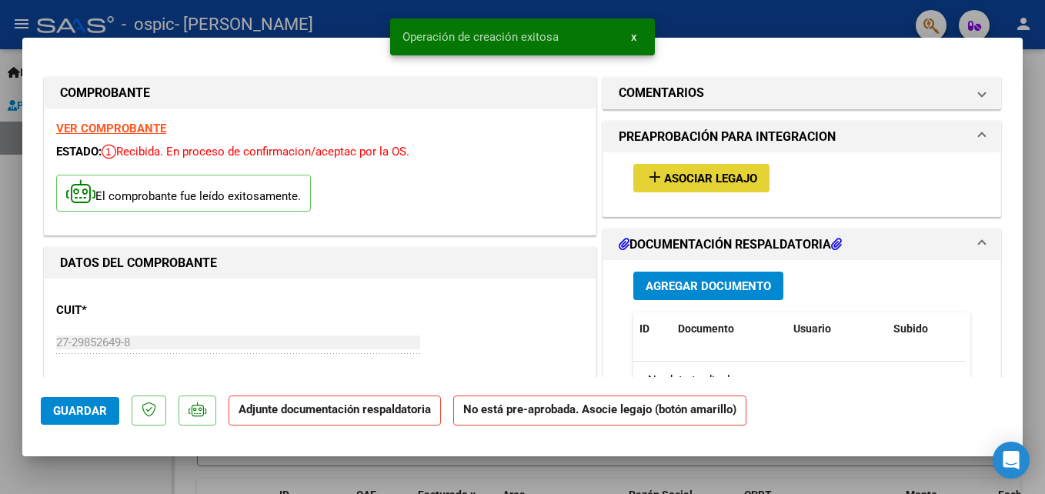
click at [722, 182] on span "Asociar Legajo" at bounding box center [710, 179] width 93 height 14
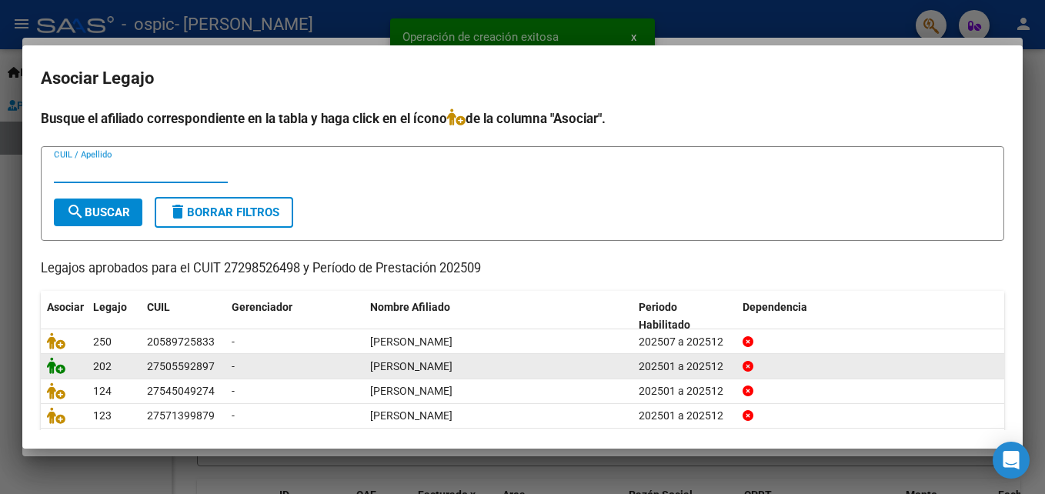
click at [61, 373] on icon at bounding box center [56, 365] width 18 height 17
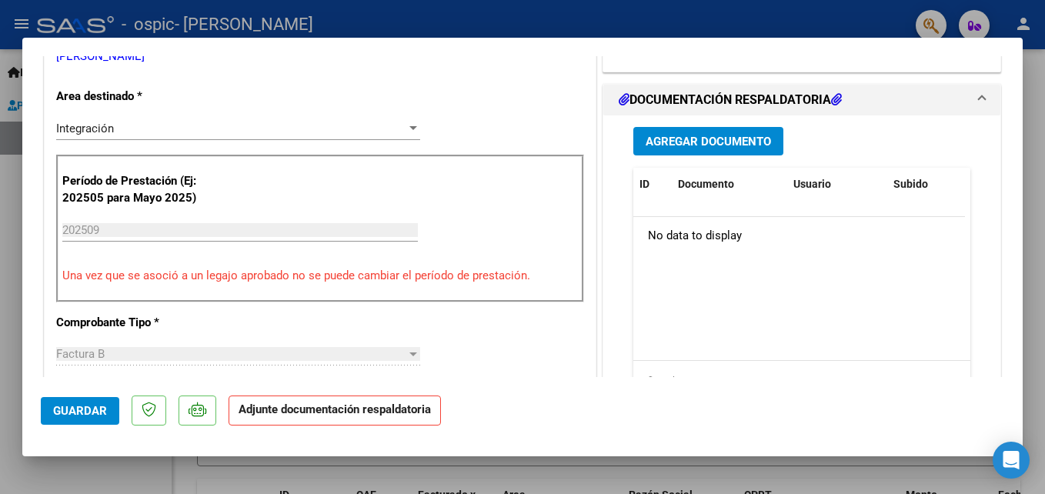
scroll to position [362, 0]
click at [719, 142] on span "Agregar Documento" at bounding box center [708, 141] width 125 height 14
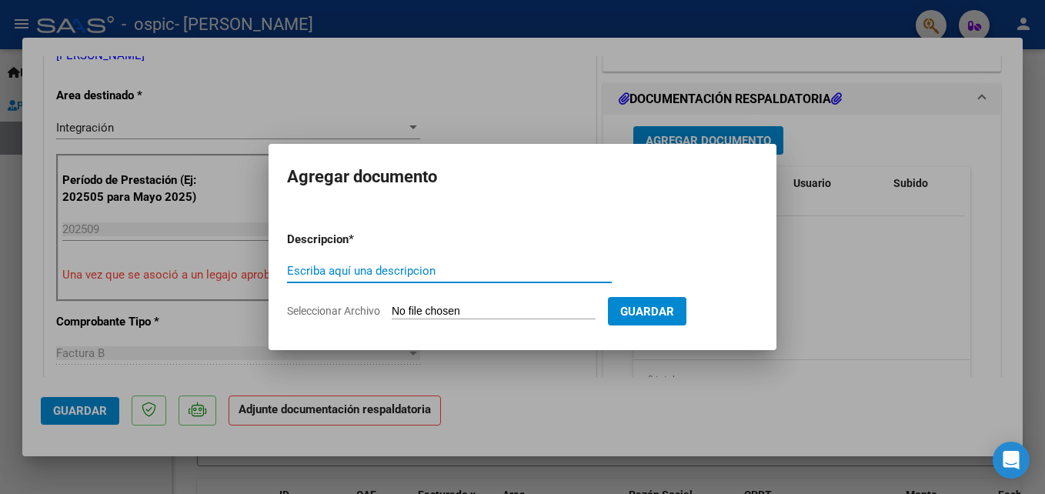
click at [496, 265] on input "Escriba aquí una descripcion" at bounding box center [449, 271] width 325 height 14
type input "ASISTENCIA [DATE] [PERSON_NAME][GEOGRAPHIC_DATA]"
click at [547, 311] on input "Seleccionar Archivo" at bounding box center [494, 312] width 204 height 15
type input "C:\fakepath\ASISTENCIA [DATE] [PERSON_NAME].pdf"
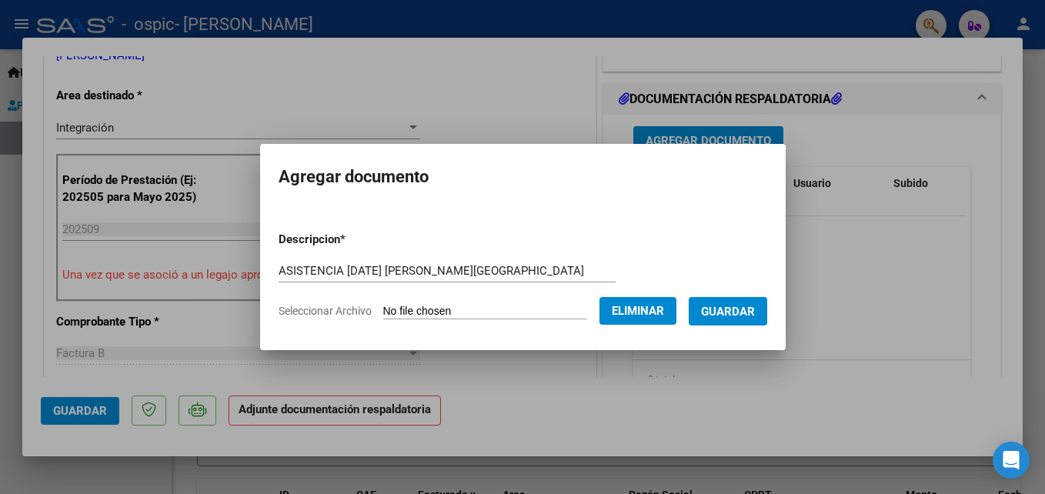
click at [764, 319] on button "Guardar" at bounding box center [728, 311] width 79 height 28
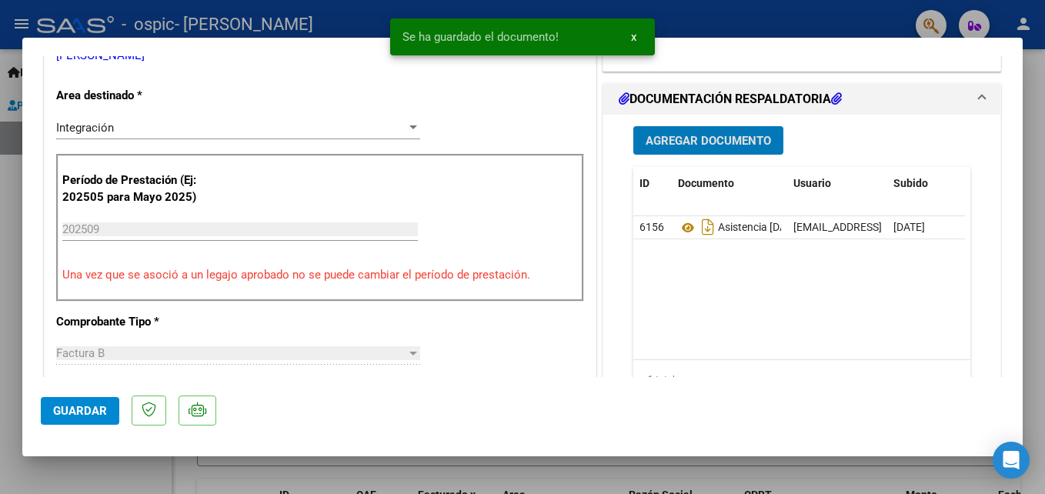
click at [88, 417] on span "Guardar" at bounding box center [80, 411] width 54 height 14
click at [740, 22] on div at bounding box center [522, 247] width 1045 height 494
type input "$ 0,00"
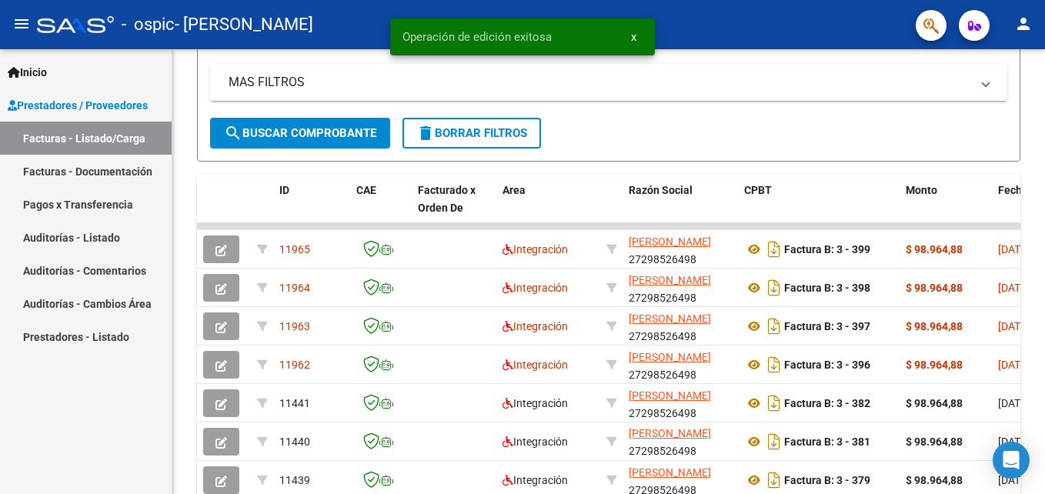
scroll to position [372, 0]
